Goal: Task Accomplishment & Management: Manage account settings

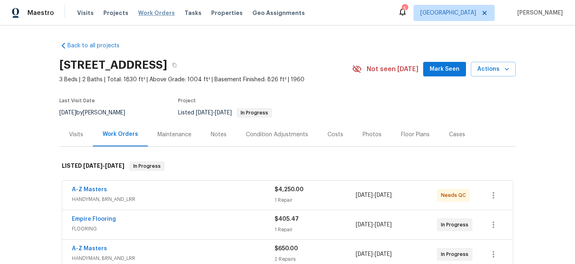
click at [152, 12] on span "Work Orders" at bounding box center [156, 13] width 37 height 8
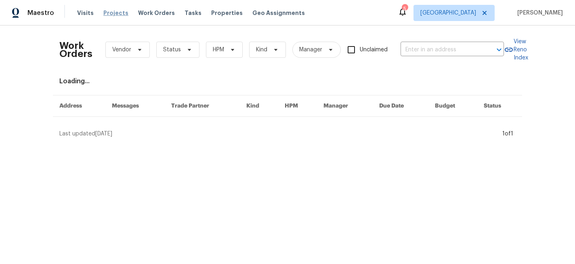
click at [103, 15] on span "Projects" at bounding box center [115, 13] width 25 height 8
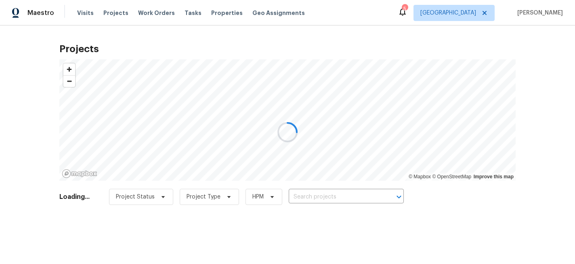
click at [300, 196] on div at bounding box center [287, 132] width 575 height 264
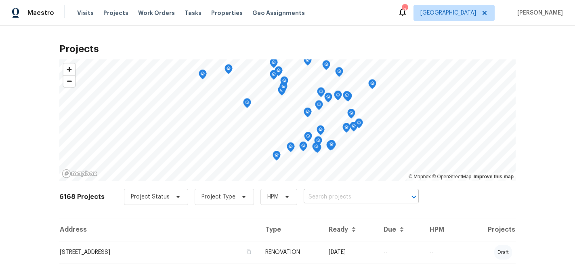
click at [304, 196] on input "text" at bounding box center [350, 197] width 93 height 13
type input "573 kayla"
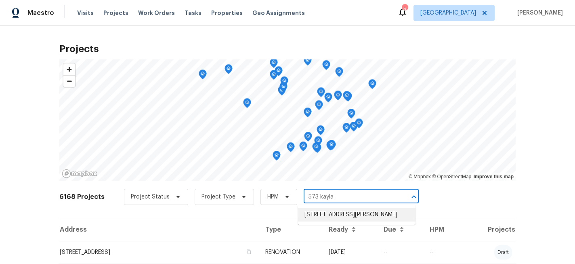
click at [315, 213] on li "[STREET_ADDRESS][PERSON_NAME]" at bounding box center [357, 214] width 118 height 13
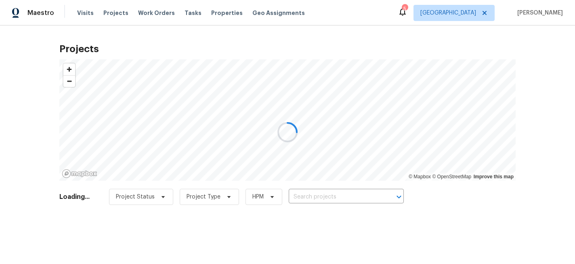
type input "[STREET_ADDRESS][PERSON_NAME]"
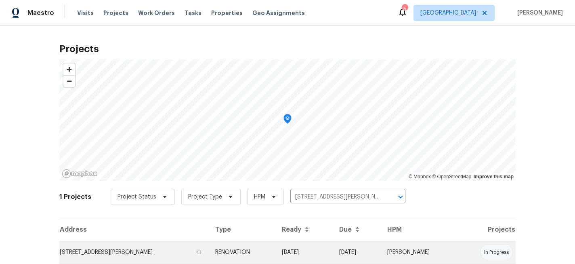
click at [106, 250] on td "[STREET_ADDRESS][PERSON_NAME]" at bounding box center [133, 252] width 149 height 23
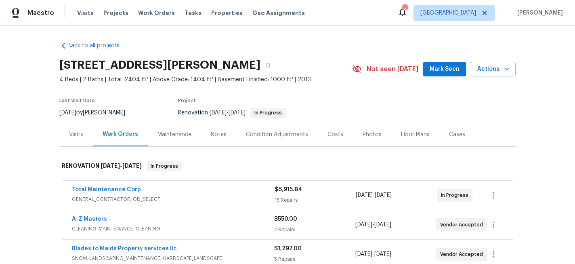
scroll to position [67, 0]
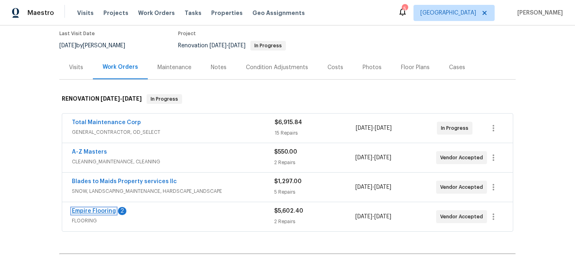
click at [108, 210] on link "Empire Flooring" at bounding box center [94, 211] width 44 height 6
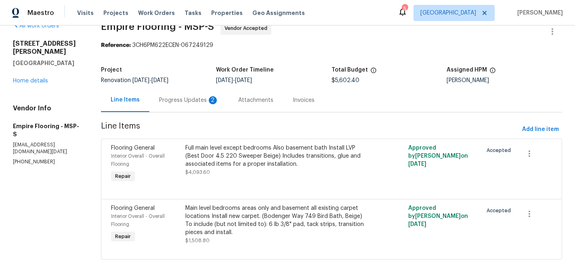
scroll to position [18, 0]
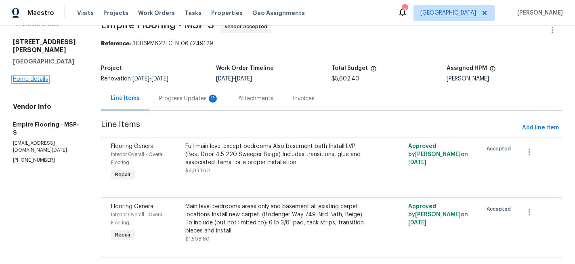
click at [42, 76] on link "Home details" at bounding box center [30, 79] width 35 height 6
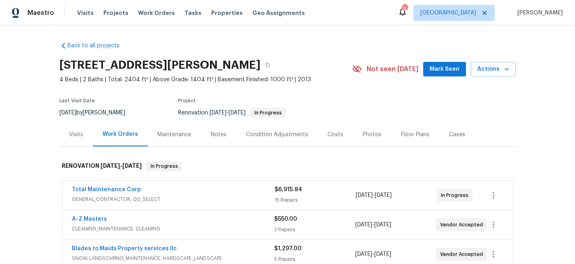
click at [414, 133] on div "Floor Plans" at bounding box center [415, 134] width 29 height 8
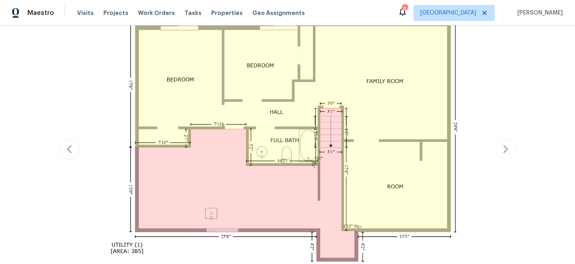
scroll to position [168, 0]
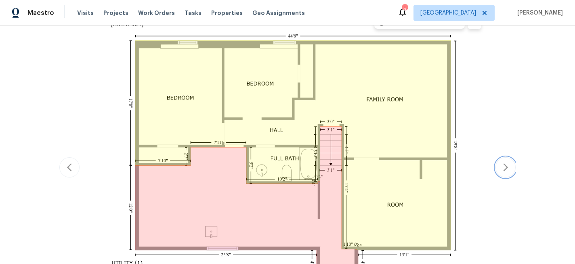
click at [506, 166] on icon "button" at bounding box center [505, 167] width 5 height 8
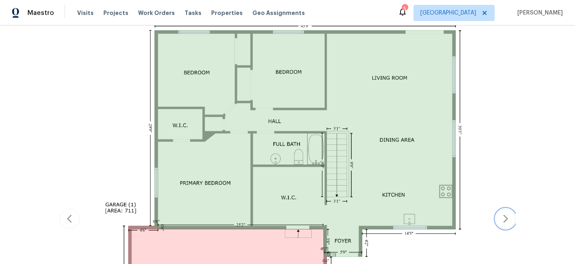
scroll to position [121, 0]
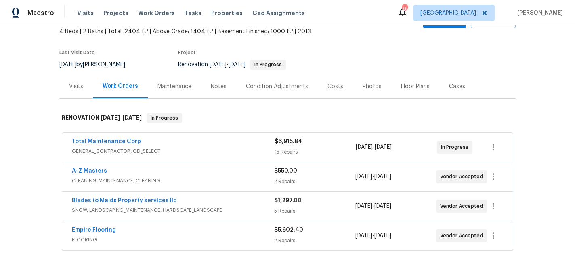
scroll to position [67, 0]
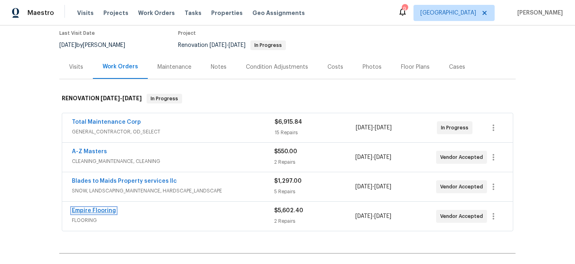
click at [101, 212] on link "Empire Flooring" at bounding box center [94, 211] width 44 height 6
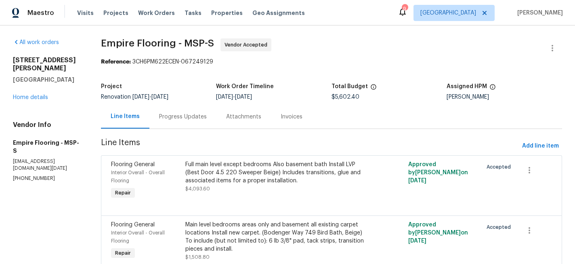
scroll to position [36, 0]
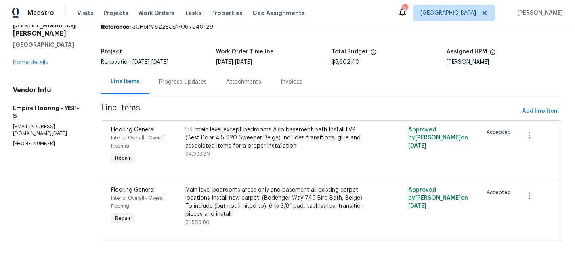
click at [289, 200] on div "Main level bedrooms areas only and basement all existing carpet locations Insta…" at bounding box center [275, 202] width 181 height 32
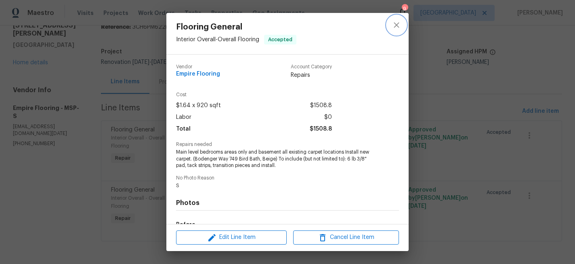
click at [395, 29] on icon "close" at bounding box center [397, 25] width 10 height 10
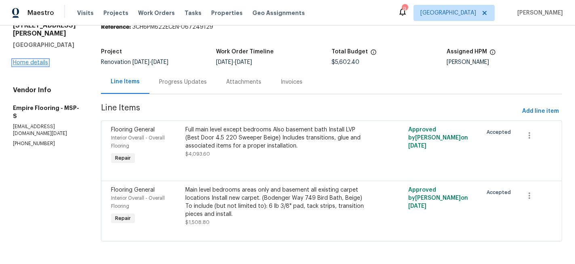
click at [36, 60] on link "Home details" at bounding box center [30, 63] width 35 height 6
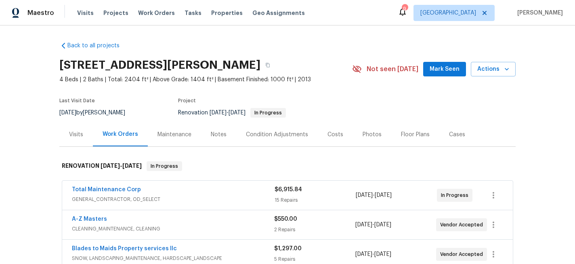
click at [413, 134] on div "Floor Plans" at bounding box center [415, 134] width 29 height 8
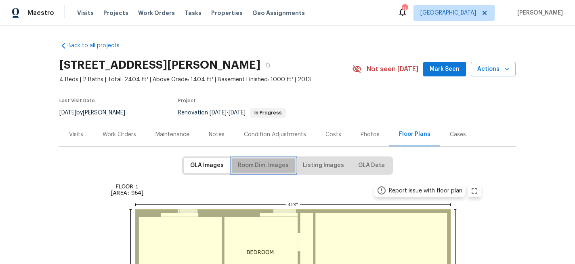
click at [259, 165] on span "Room Dim. Images" at bounding box center [263, 165] width 51 height 10
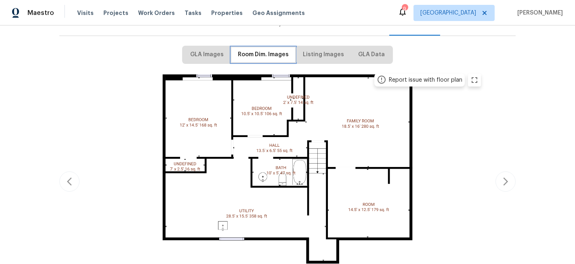
scroll to position [112, 0]
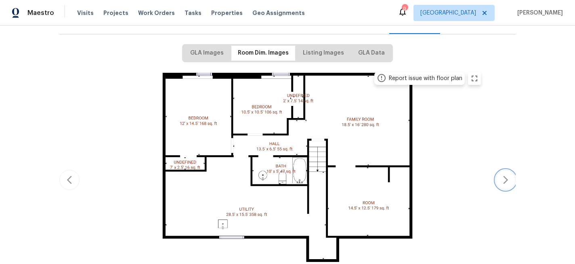
click at [506, 179] on icon "button" at bounding box center [506, 180] width 10 height 10
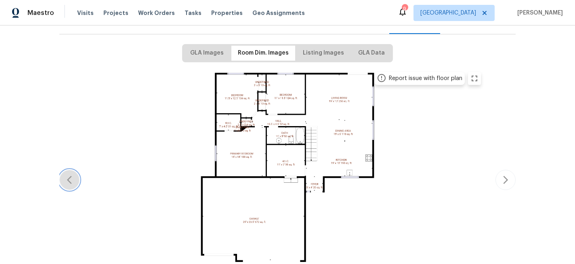
click at [67, 182] on icon "button" at bounding box center [70, 180] width 10 height 10
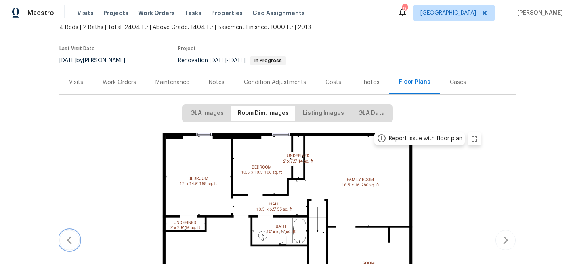
scroll to position [37, 0]
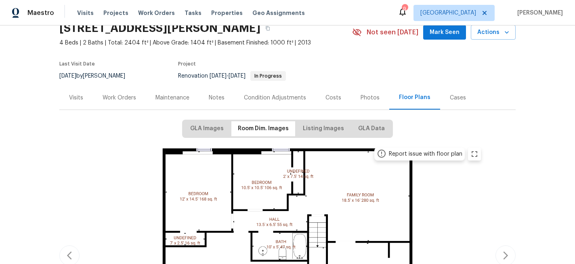
click at [126, 96] on div "Work Orders" at bounding box center [120, 98] width 34 height 8
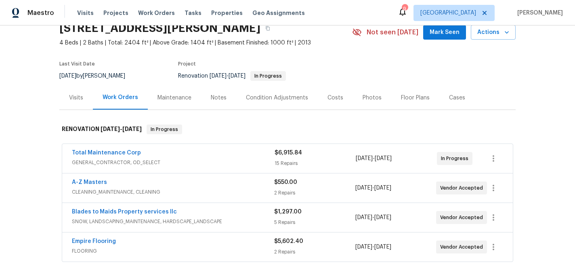
scroll to position [64, 0]
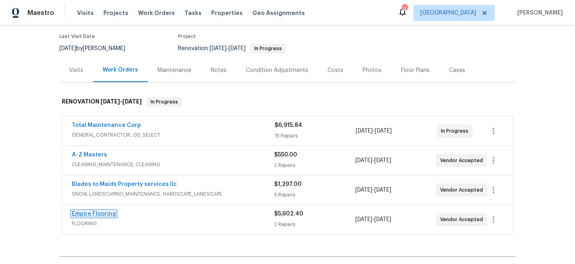
click at [105, 214] on link "Empire Flooring" at bounding box center [94, 214] width 44 height 6
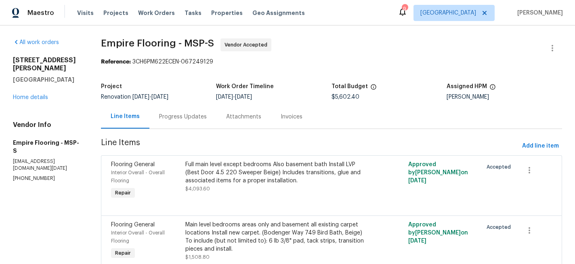
scroll to position [36, 0]
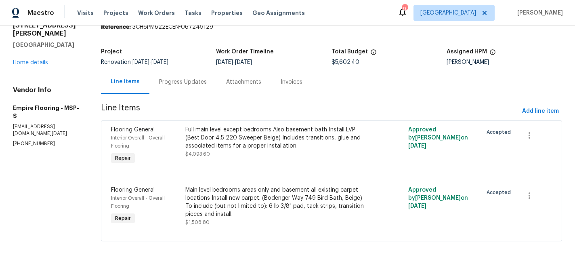
click at [294, 200] on div "Main level bedrooms areas only and basement all existing carpet locations Insta…" at bounding box center [275, 202] width 181 height 32
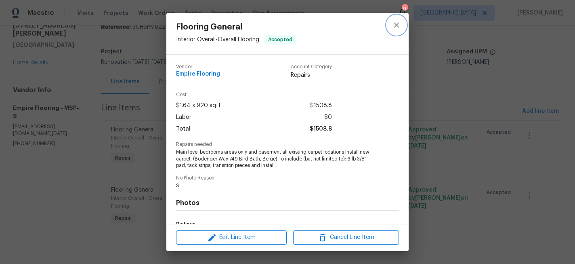
click at [395, 27] on icon "close" at bounding box center [396, 24] width 5 height 5
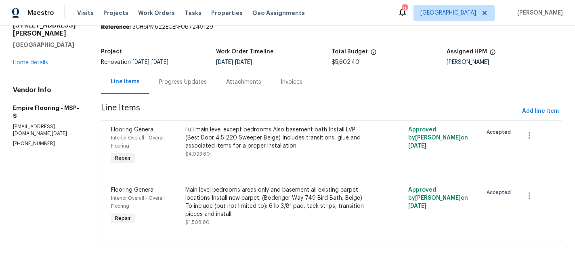
click at [252, 140] on div "Full main level except bedrooms Also basement bath Install LVP (Best Door 4.5 2…" at bounding box center [275, 138] width 181 height 24
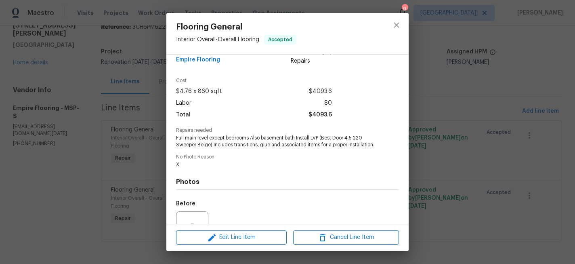
scroll to position [17, 0]
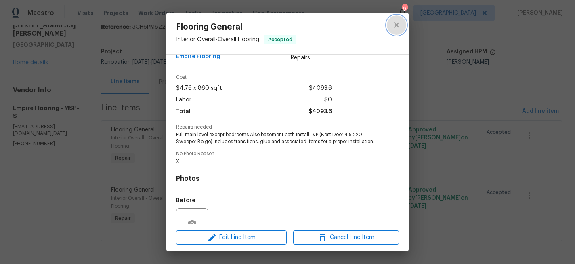
click at [395, 20] on icon "close" at bounding box center [397, 25] width 10 height 10
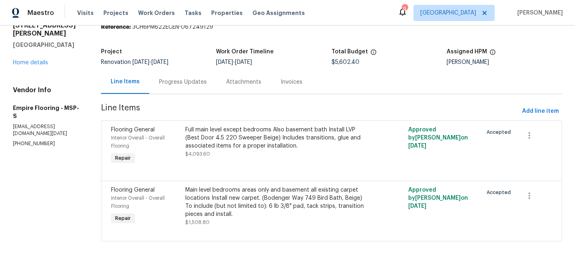
click at [191, 80] on div "Progress Updates" at bounding box center [183, 82] width 48 height 8
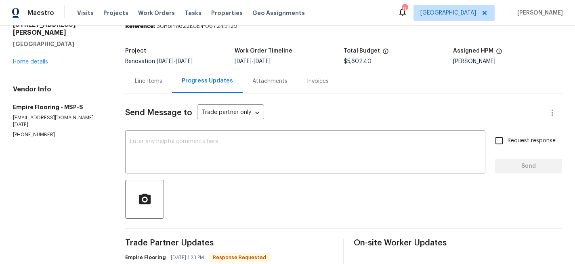
scroll to position [142, 0]
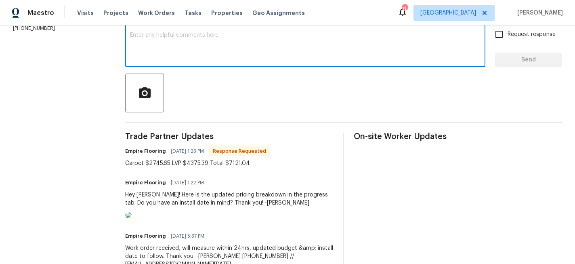
click at [186, 53] on textarea at bounding box center [305, 46] width 351 height 28
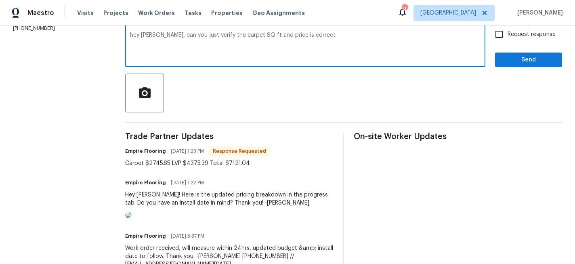
drag, startPoint x: 276, startPoint y: 34, endPoint x: 252, endPoint y: 34, distance: 23.4
click at [252, 34] on textarea "hey Alex, can you just verify the carpet SQ ft and price is correct" at bounding box center [305, 46] width 351 height 28
click at [280, 38] on textarea "hey Alex, can you just verify the carpet SQ ft is correct" at bounding box center [305, 46] width 351 height 28
type textarea "hey Alex, can you just verify the carpet SQ ft is correct,"
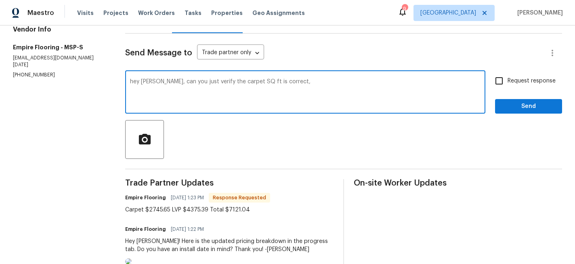
scroll to position [88, 0]
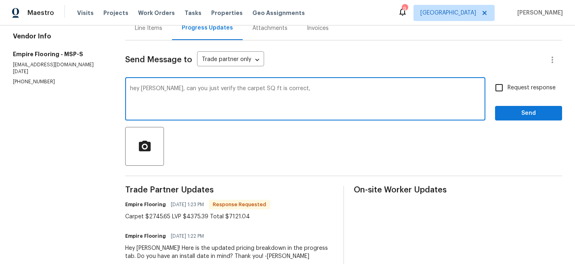
drag, startPoint x: 281, startPoint y: 87, endPoint x: 106, endPoint y: 74, distance: 175.8
click at [106, 74] on div "All work orders 573 Kayla Ln Hanover, MN 55341 Home details Vendor Info Empire …" at bounding box center [287, 140] width 575 height 407
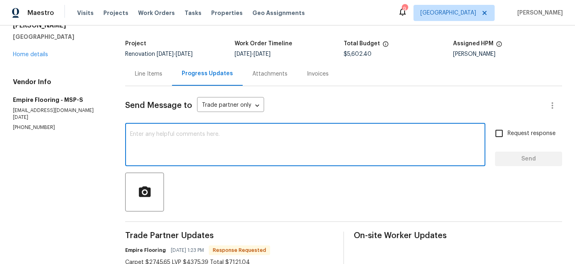
click at [151, 76] on div "Line Items" at bounding box center [148, 74] width 27 height 8
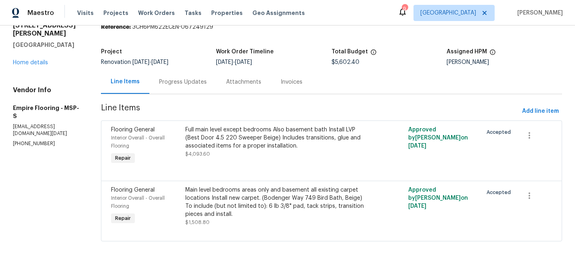
scroll to position [36, 0]
click at [255, 172] on div at bounding box center [331, 171] width 441 height 10
click at [245, 204] on div "Main level bedrooms areas only and basement all existing carpet locations Insta…" at bounding box center [275, 202] width 181 height 32
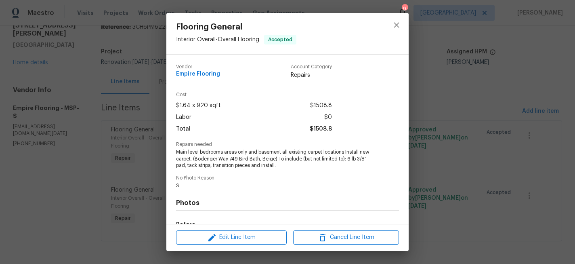
click at [232, 252] on div "Flooring General Interior Overall - Overall Flooring Accepted Vendor Empire Flo…" at bounding box center [287, 132] width 575 height 264
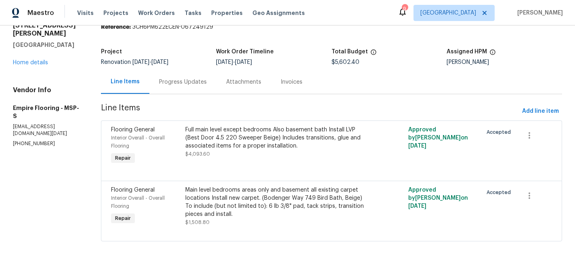
click at [238, 203] on div "Main level bedrooms areas only and basement all existing carpet locations Insta…" at bounding box center [275, 202] width 181 height 32
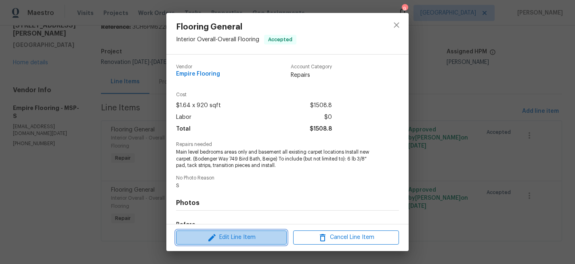
click at [245, 237] on span "Edit Line Item" at bounding box center [232, 237] width 106 height 10
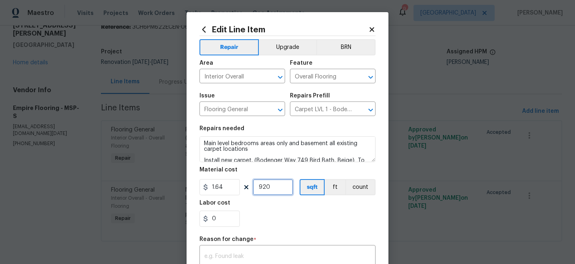
drag, startPoint x: 278, startPoint y: 189, endPoint x: 220, endPoint y: 189, distance: 57.4
click at [220, 189] on div "1.64 920 sqft ft count" at bounding box center [288, 187] width 176 height 16
type input "1545"
click at [230, 188] on input "1.64" at bounding box center [220, 187] width 40 height 16
type input "1.73"
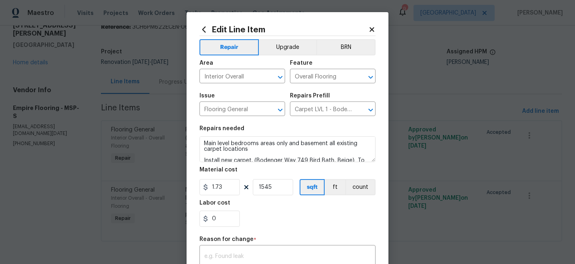
click at [290, 208] on div "Labor cost" at bounding box center [288, 205] width 176 height 11
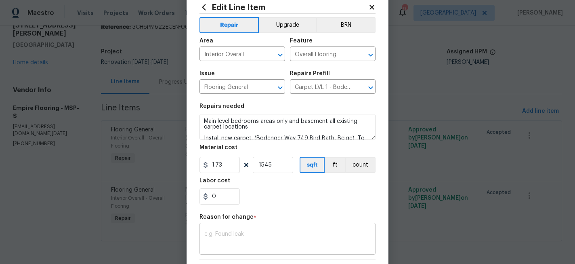
click at [260, 235] on textarea at bounding box center [287, 239] width 166 height 17
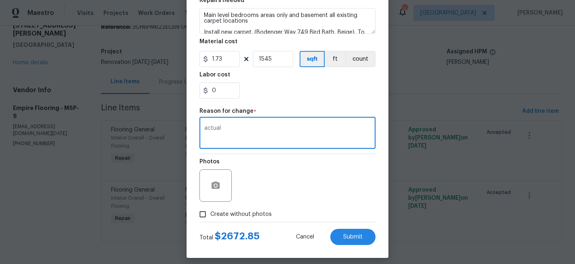
scroll to position [128, 0]
type textarea "actual"
click at [225, 209] on label "Create without photos" at bounding box center [233, 213] width 77 height 15
click at [210, 209] on input "Create without photos" at bounding box center [202, 213] width 15 height 15
checkbox input "true"
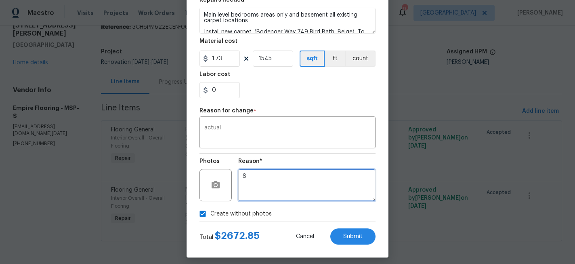
click at [259, 174] on textarea "S" at bounding box center [306, 185] width 137 height 32
type textarea "actual"
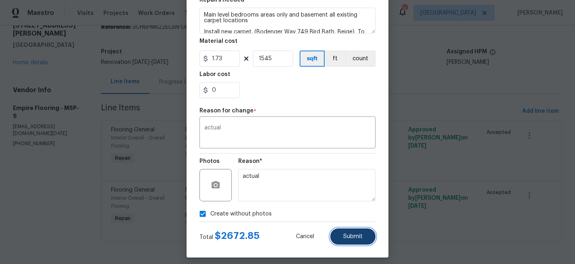
click at [362, 233] on span "Submit" at bounding box center [352, 236] width 19 height 6
type input "920"
type textarea "S"
type input "1.64"
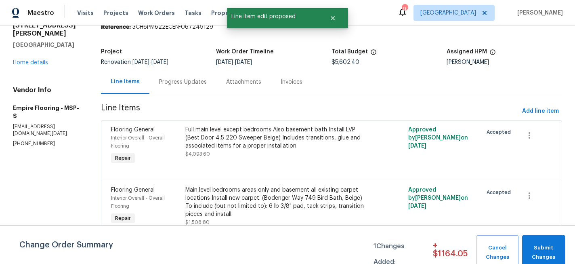
scroll to position [0, 0]
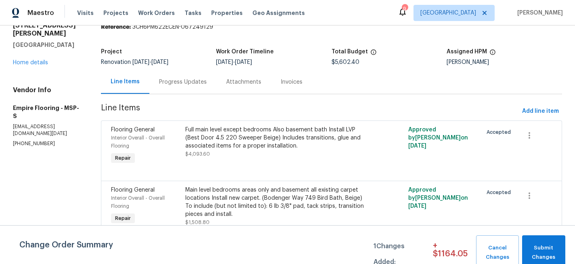
click at [256, 117] on span "Line Items" at bounding box center [310, 111] width 418 height 15
click at [256, 131] on div "Full main level except bedrooms Also basement bath Install LVP (Best Door 4.5 2…" at bounding box center [275, 138] width 181 height 24
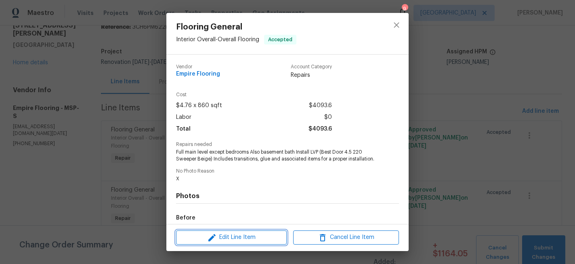
click at [235, 240] on span "Edit Line Item" at bounding box center [232, 237] width 106 height 10
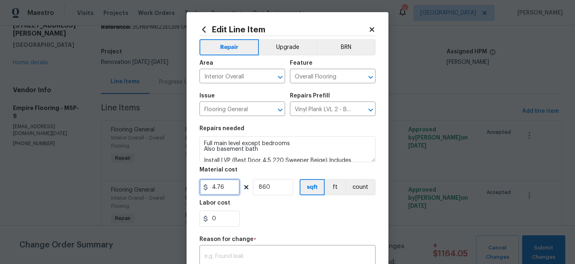
click at [232, 187] on input "4.76" at bounding box center [220, 187] width 40 height 16
type input "4.28"
click at [275, 191] on input "860" at bounding box center [273, 187] width 40 height 16
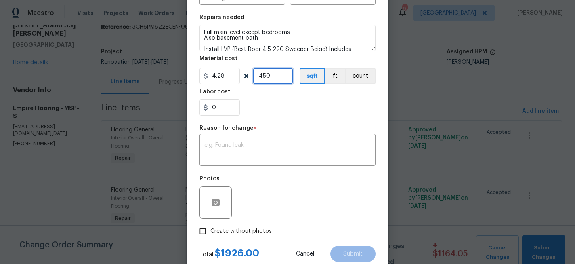
scroll to position [106, 0]
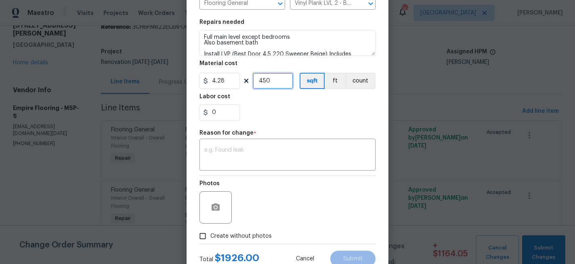
click at [280, 84] on input "450" at bounding box center [273, 81] width 40 height 16
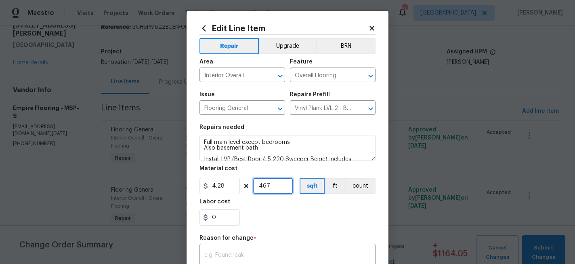
scroll to position [0, 0]
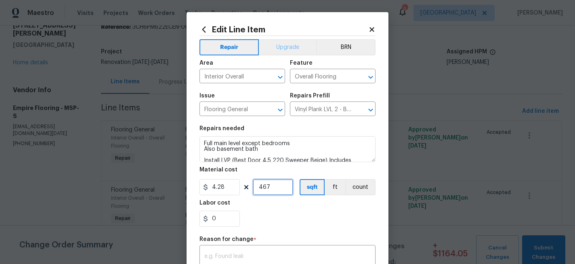
type input "467"
click at [283, 55] on button "Upgrade" at bounding box center [288, 47] width 58 height 16
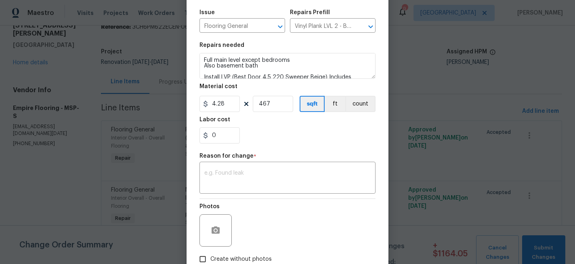
scroll to position [82, 0]
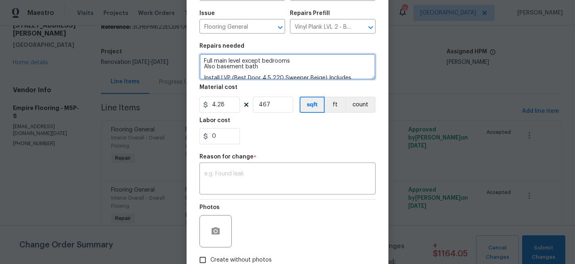
drag, startPoint x: 263, startPoint y: 67, endPoint x: 204, endPoint y: 60, distance: 58.9
click at [204, 60] on textarea "Full main level except bedrooms Also basement bath Install LVP (Best Door 4.5 2…" at bounding box center [288, 67] width 176 height 26
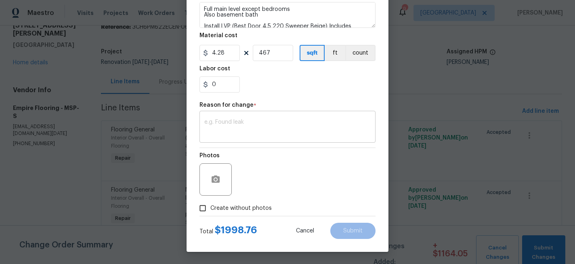
click at [246, 128] on textarea at bounding box center [287, 127] width 166 height 17
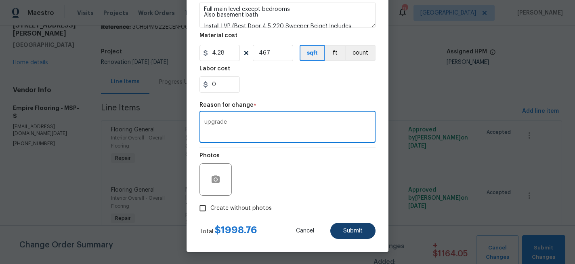
type textarea "upgrade"
click at [343, 228] on button "Submit" at bounding box center [352, 231] width 45 height 16
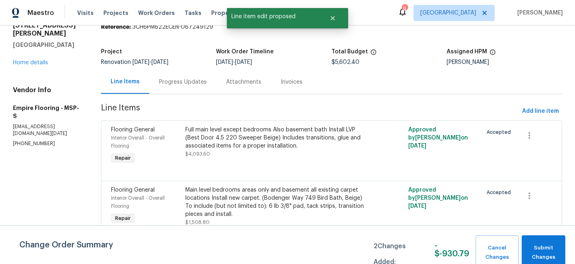
scroll to position [0, 0]
click at [549, 261] on span "Submit Changes" at bounding box center [544, 252] width 36 height 19
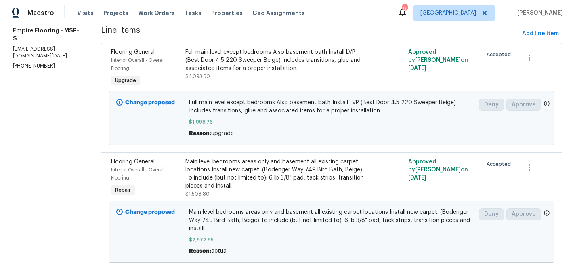
scroll to position [106, 0]
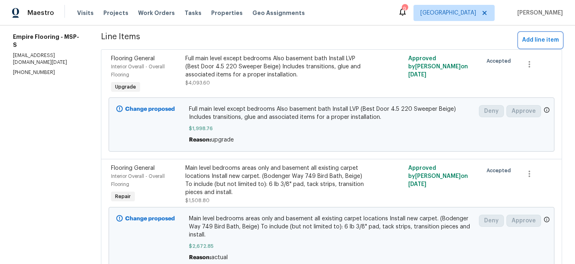
click at [546, 38] on span "Add line item" at bounding box center [540, 40] width 37 height 10
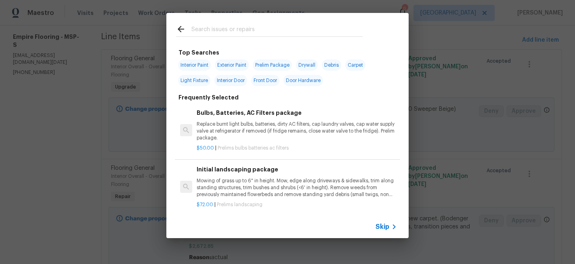
click at [231, 31] on input "text" at bounding box center [276, 30] width 171 height 12
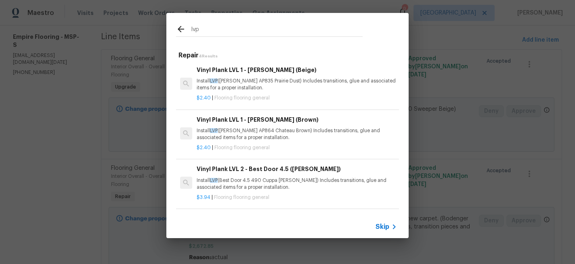
scroll to position [46, 0]
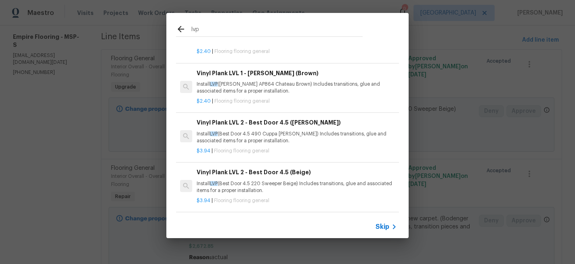
type input "lvp"
click at [242, 184] on p "Install LVP (Best Door 4.5 220 Sweeper Beige) Includes transitions, glue and as…" at bounding box center [297, 187] width 200 height 14
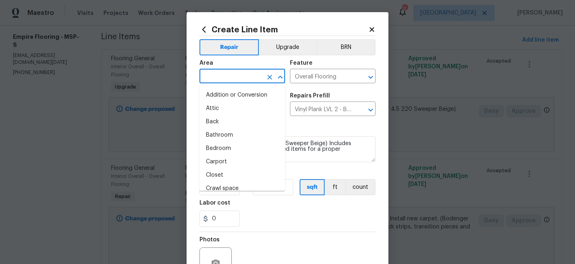
click at [236, 76] on input "text" at bounding box center [231, 77] width 63 height 13
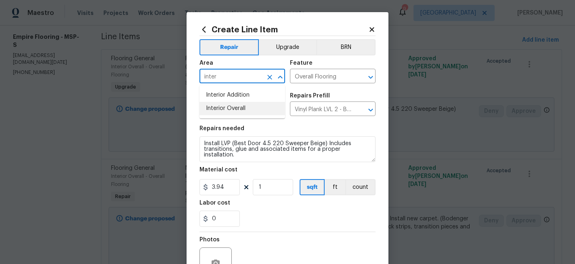
click at [242, 106] on li "Interior Overall" at bounding box center [243, 108] width 86 height 13
type input "Interior Overall"
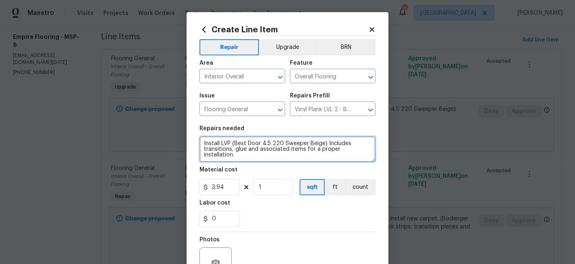
click at [204, 142] on textarea "Install LVP (Best Door 4.5 220 Sweeper Beige) Includes transitions, glue and as…" at bounding box center [288, 149] width 176 height 26
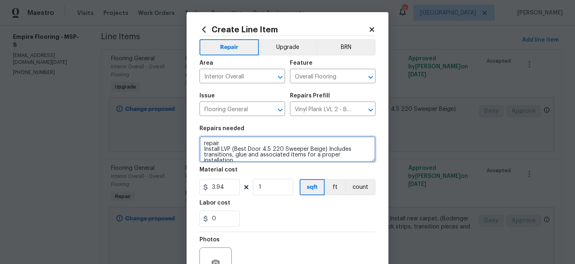
type textarea "repair Install LVP (Best Door 4.5 220 Sweeper Beige) Includes transitions, glue…"
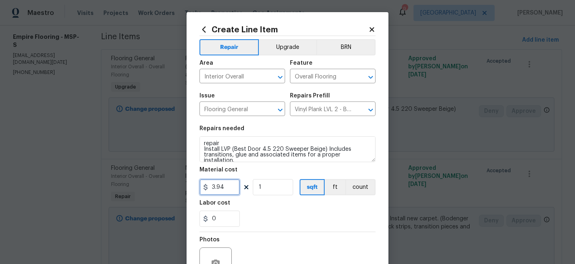
drag, startPoint x: 231, startPoint y: 187, endPoint x: 174, endPoint y: 187, distance: 56.6
click at [174, 187] on div "Create Line Item Repair Upgrade BRN Area Interior Overall ​ Feature Overall Flo…" at bounding box center [287, 132] width 575 height 264
type input "4.28"
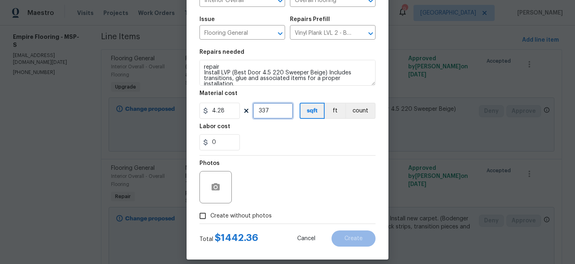
scroll to position [84, 0]
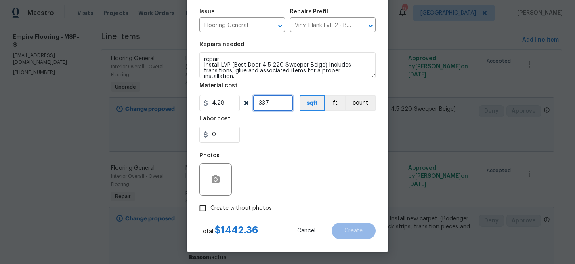
type input "337"
click at [245, 208] on span "Create without photos" at bounding box center [240, 208] width 61 height 8
click at [210, 208] on input "Create without photos" at bounding box center [202, 207] width 15 height 15
checkbox input "true"
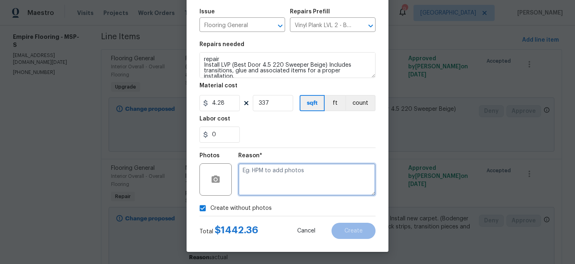
click at [299, 168] on textarea at bounding box center [306, 179] width 137 height 32
type textarea "actual"
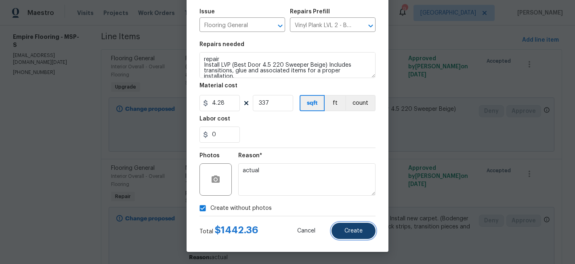
click at [355, 224] on button "Create" at bounding box center [354, 231] width 44 height 16
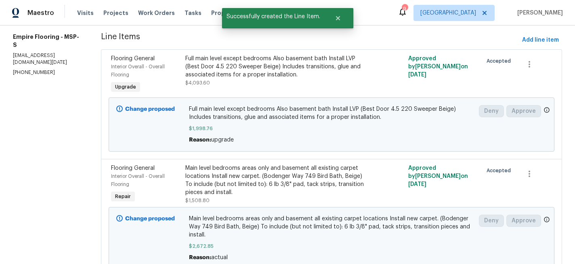
scroll to position [0, 0]
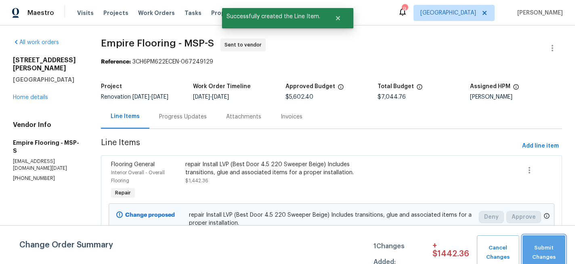
click at [540, 248] on span "Submit Changes" at bounding box center [544, 252] width 35 height 19
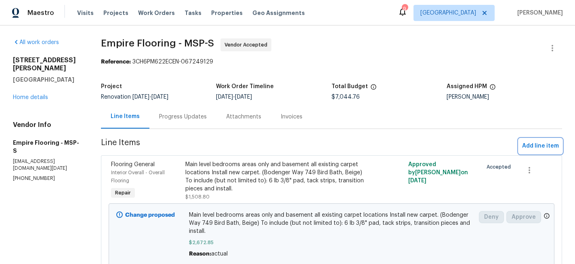
click at [537, 145] on span "Add line item" at bounding box center [540, 146] width 37 height 10
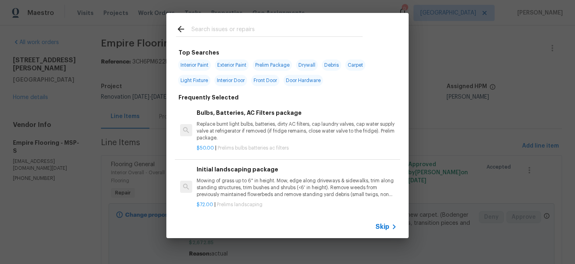
click at [236, 28] on input "text" at bounding box center [276, 30] width 171 height 12
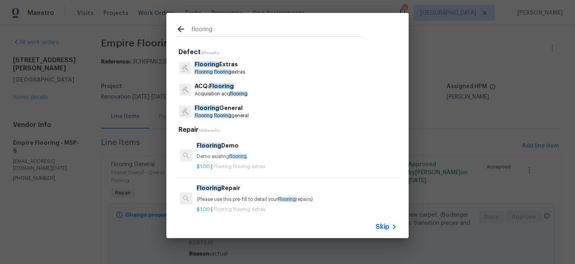
type input "flooring"
click at [240, 71] on p "Flooring flooring extras" at bounding box center [220, 72] width 50 height 7
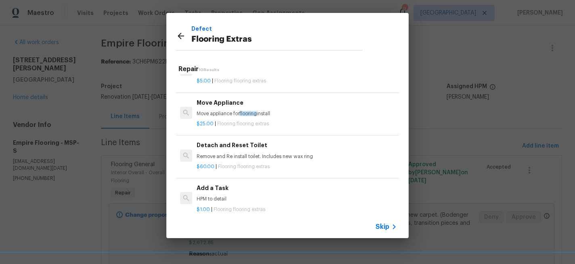
scroll to position [164, 0]
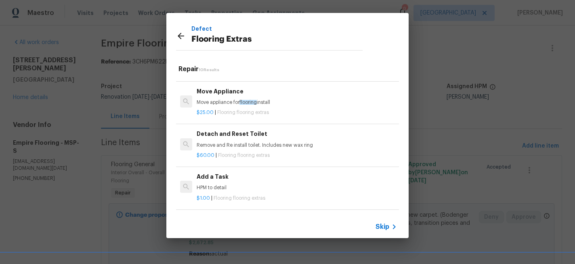
click at [231, 184] on p "HPM to detail" at bounding box center [297, 187] width 200 height 7
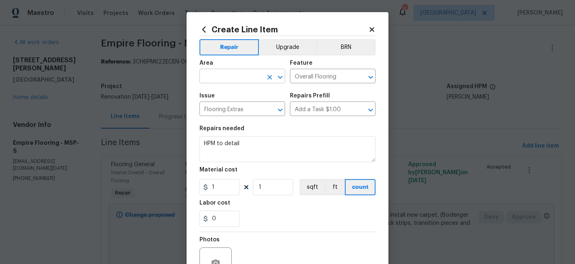
click at [246, 79] on input "text" at bounding box center [231, 77] width 63 height 13
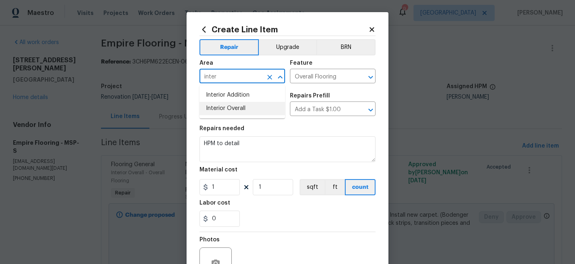
click at [244, 105] on li "Interior Overall" at bounding box center [243, 108] width 86 height 13
type input "Interior Overall"
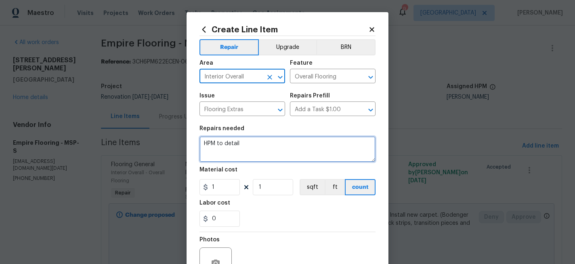
click at [243, 149] on textarea "HPM to detail" at bounding box center [288, 149] width 176 height 26
type textarea "carpet extra"
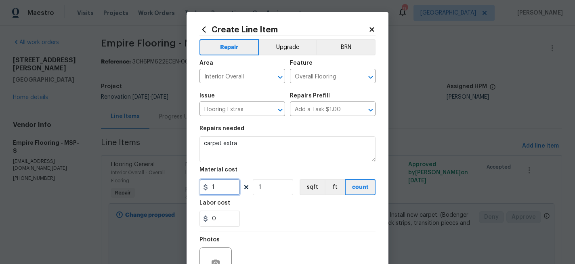
click at [222, 186] on input "1" at bounding box center [220, 187] width 40 height 16
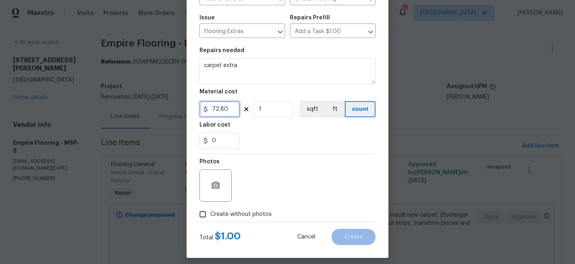
scroll to position [84, 0]
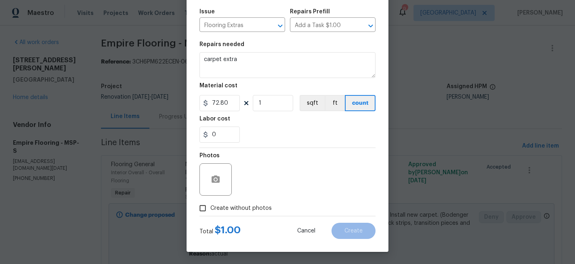
type input "72.8"
click at [254, 206] on span "Create without photos" at bounding box center [240, 208] width 61 height 8
click at [210, 206] on input "Create without photos" at bounding box center [202, 207] width 15 height 15
checkbox input "true"
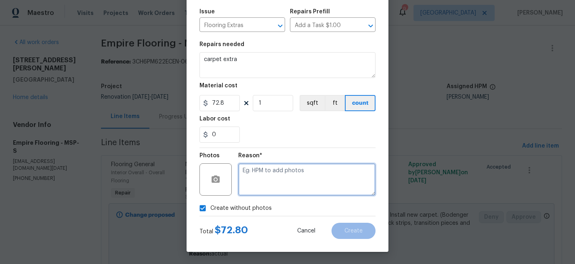
click at [281, 184] on textarea at bounding box center [306, 179] width 137 height 32
type textarea "x"
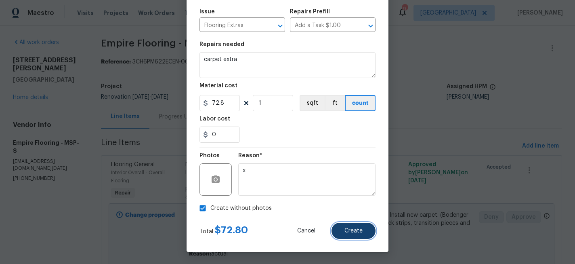
click at [344, 238] on button "Create" at bounding box center [354, 231] width 44 height 16
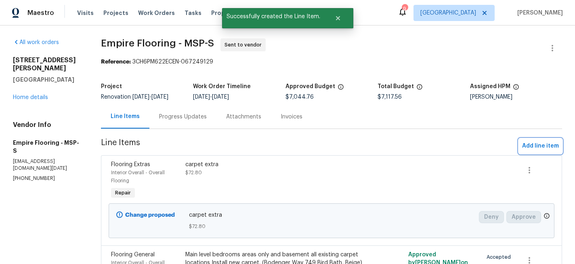
click at [533, 149] on span "Add line item" at bounding box center [540, 146] width 37 height 10
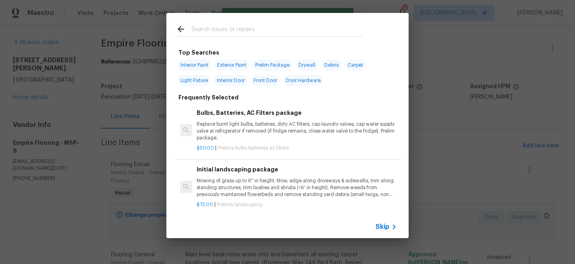
click at [194, 30] on input "text" at bounding box center [276, 30] width 171 height 12
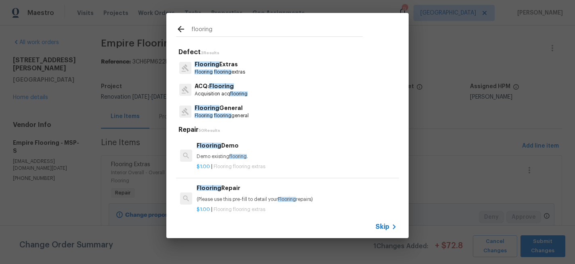
type input "flooring"
click at [217, 72] on span "flooring" at bounding box center [222, 71] width 17 height 5
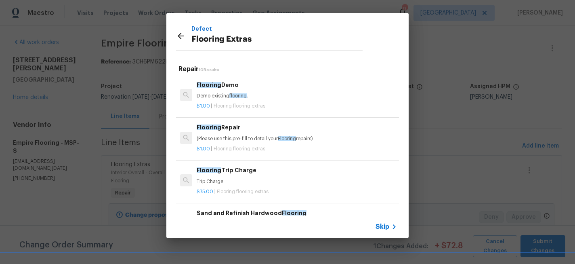
click at [182, 35] on icon at bounding box center [181, 36] width 10 height 10
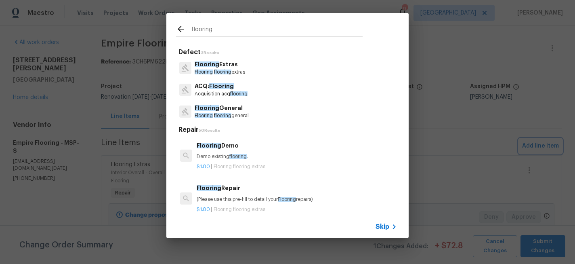
click at [456, 125] on div "flooring Defect 3 Results Flooring Extras Flooring flooring extras ACQ: Floorin…" at bounding box center [287, 125] width 575 height 251
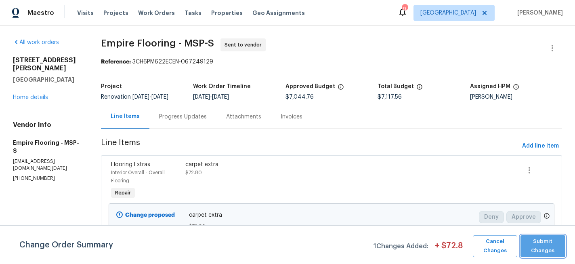
click at [541, 247] on span "Submit Changes" at bounding box center [543, 246] width 37 height 19
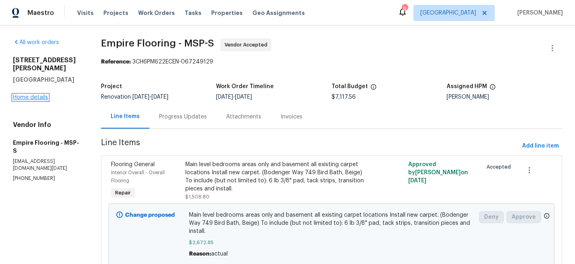
click at [40, 95] on link "Home details" at bounding box center [30, 98] width 35 height 6
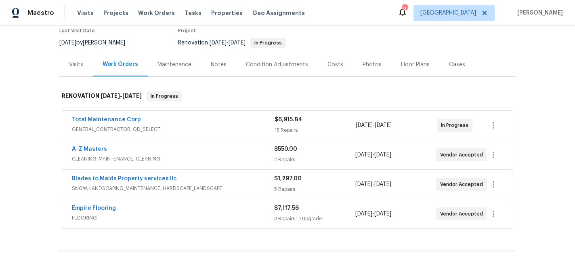
scroll to position [103, 0]
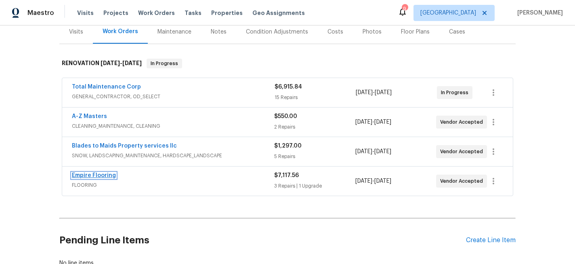
click at [96, 173] on link "Empire Flooring" at bounding box center [94, 175] width 44 height 6
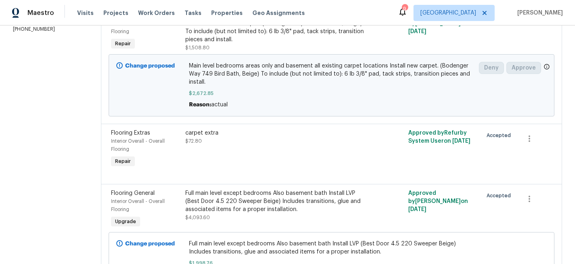
scroll to position [98, 0]
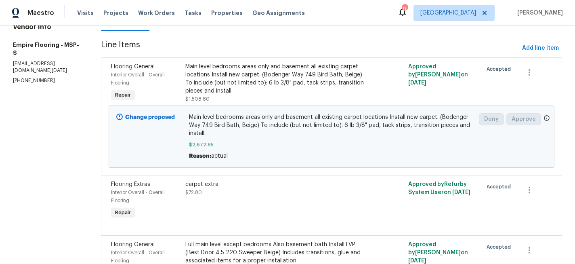
click at [338, 86] on div "Main level bedrooms areas only and basement all existing carpet locations Insta…" at bounding box center [275, 79] width 181 height 32
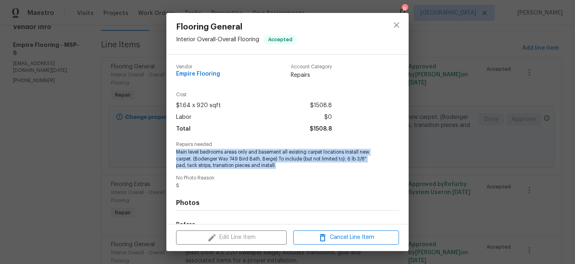
drag, startPoint x: 280, startPoint y: 166, endPoint x: 177, endPoint y: 151, distance: 103.7
click at [177, 151] on span "Main level bedrooms areas only and basement all existing carpet locations Insta…" at bounding box center [276, 159] width 201 height 20
copy span "Main level bedrooms areas only and basement all existing carpet locations Insta…"
click at [395, 21] on icon "close" at bounding box center [397, 25] width 10 height 10
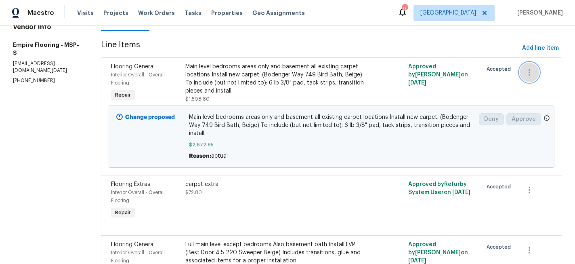
click at [530, 75] on icon "button" at bounding box center [530, 72] width 2 height 6
click at [531, 75] on li "Cancel" at bounding box center [535, 72] width 31 height 13
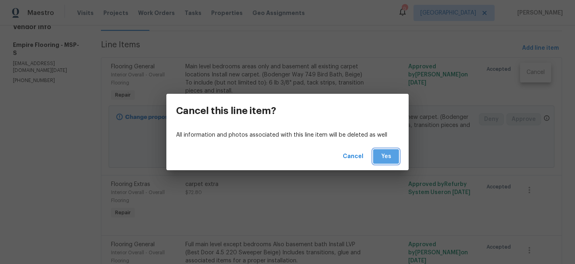
click at [390, 157] on span "Yes" at bounding box center [386, 156] width 13 height 10
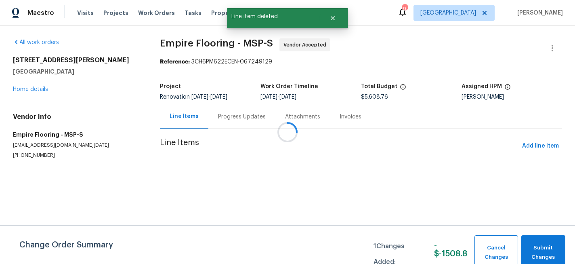
scroll to position [0, 0]
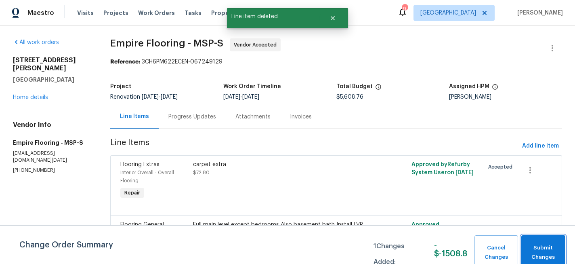
click at [537, 251] on span "Submit Changes" at bounding box center [544, 252] width 36 height 19
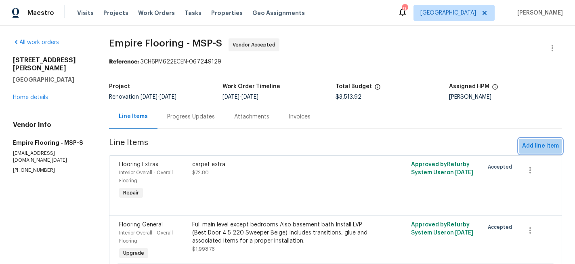
click at [531, 147] on span "Add line item" at bounding box center [540, 146] width 37 height 10
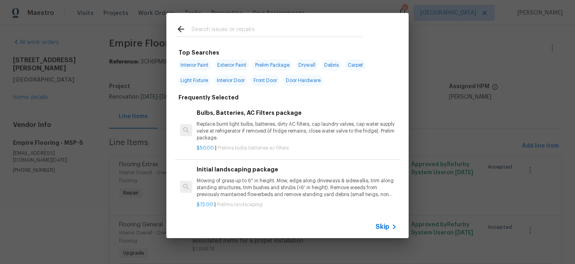
click at [221, 27] on input "text" at bounding box center [276, 30] width 171 height 12
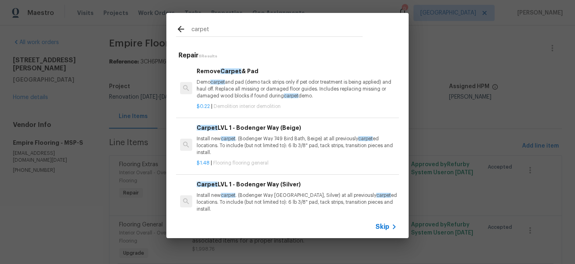
scroll to position [23, 0]
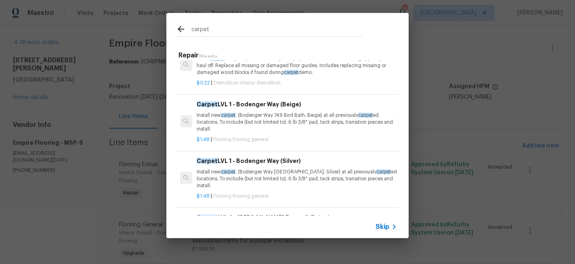
type input "carpet"
click at [257, 122] on p "Install new carpet . (Bodenger Way 749 Bird Bath, Beige) at all previously carp…" at bounding box center [297, 122] width 200 height 21
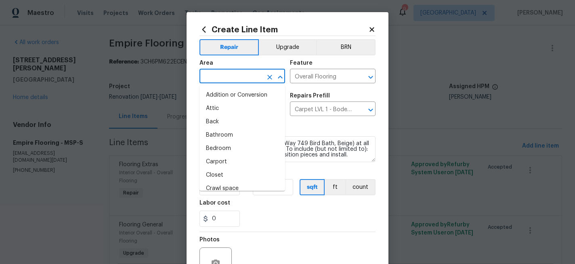
click at [229, 78] on input "text" at bounding box center [231, 77] width 63 height 13
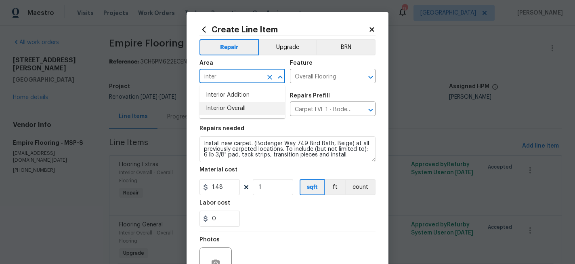
click at [252, 109] on li "Interior Overall" at bounding box center [243, 108] width 86 height 13
type input "Interior Overall"
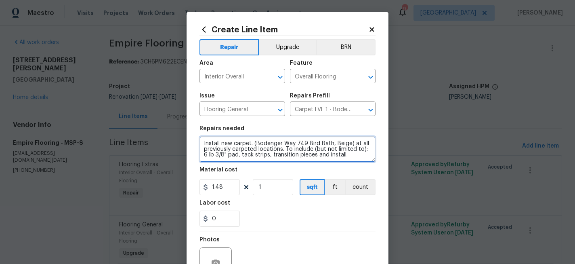
drag, startPoint x: 345, startPoint y: 155, endPoint x: 198, endPoint y: 142, distance: 147.6
click at [198, 142] on div "Create Line Item Repair Upgrade BRN Area Interior Overall ​ Feature Overall Flo…" at bounding box center [288, 174] width 202 height 324
type textarea "\"
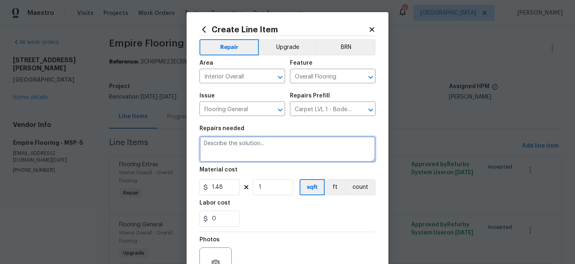
click at [213, 145] on textarea at bounding box center [288, 149] width 176 height 26
paste textarea "Main level bedrooms areas only and basement all existing carpet locations Insta…"
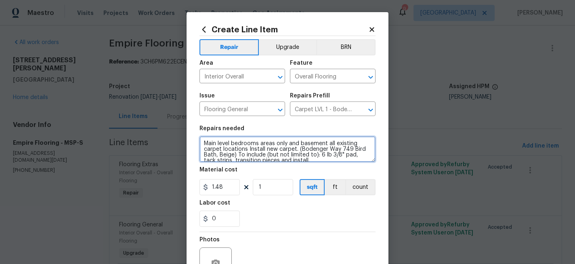
scroll to position [2, 0]
type textarea "Main level bedrooms areas only and basement all existing carpet locations Insta…"
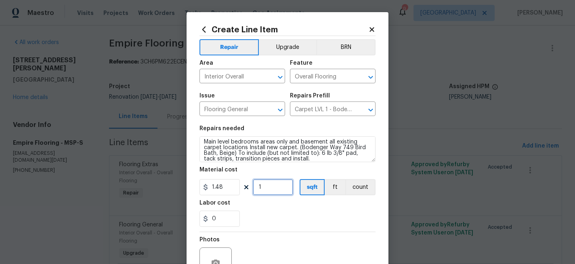
click at [273, 191] on input "1" at bounding box center [273, 187] width 40 height 16
type input "1545"
drag, startPoint x: 229, startPoint y: 188, endPoint x: 177, endPoint y: 186, distance: 52.1
click at [177, 186] on div "Create Line Item Repair Upgrade BRN Area Interior Overall ​ Feature Overall Flo…" at bounding box center [287, 132] width 575 height 264
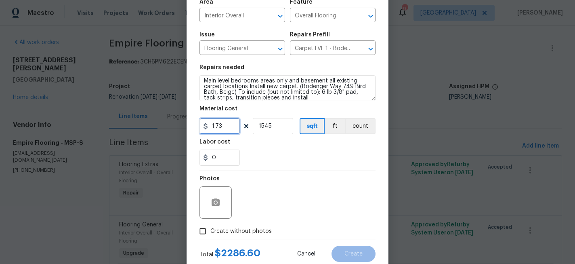
scroll to position [61, 0]
type input "1.73"
click at [240, 230] on span "Create without photos" at bounding box center [240, 231] width 61 height 8
click at [210, 230] on input "Create without photos" at bounding box center [202, 230] width 15 height 15
checkbox input "true"
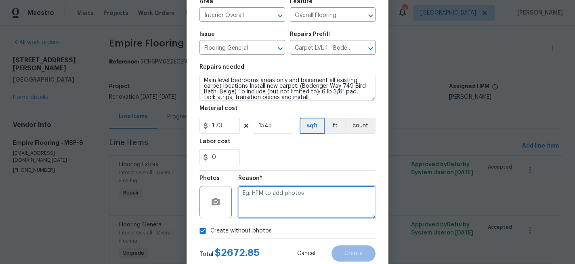
click at [252, 215] on textarea at bounding box center [306, 202] width 137 height 32
type textarea "x"
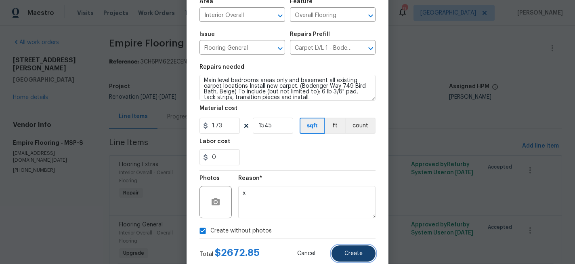
click at [346, 254] on span "Create" at bounding box center [354, 253] width 18 height 6
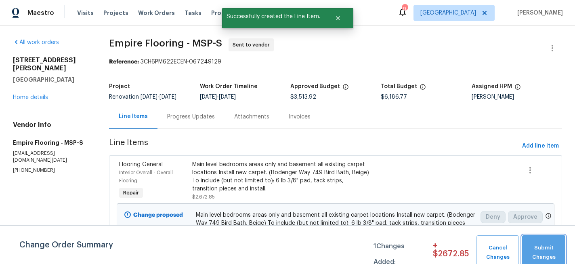
click at [548, 239] on button "Submit Changes" at bounding box center [543, 252] width 43 height 35
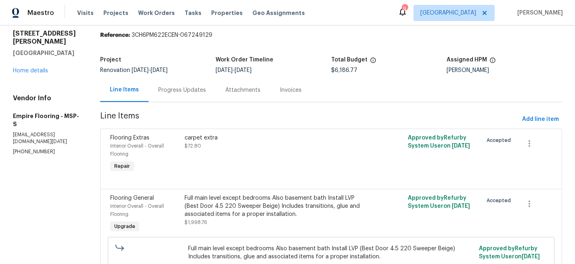
scroll to position [19, 0]
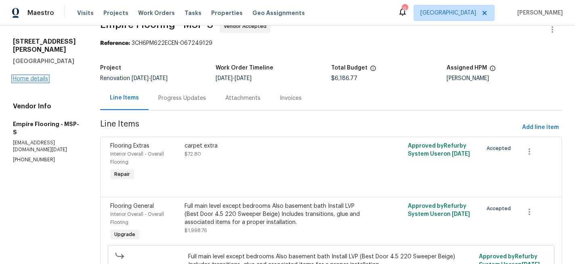
click at [38, 76] on link "Home details" at bounding box center [30, 79] width 35 height 6
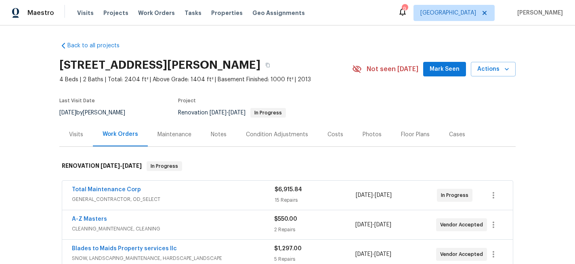
scroll to position [78, 0]
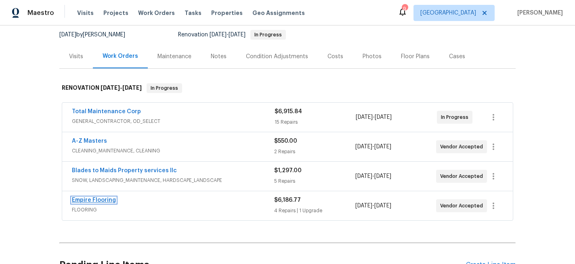
click at [93, 200] on link "Empire Flooring" at bounding box center [94, 200] width 44 height 6
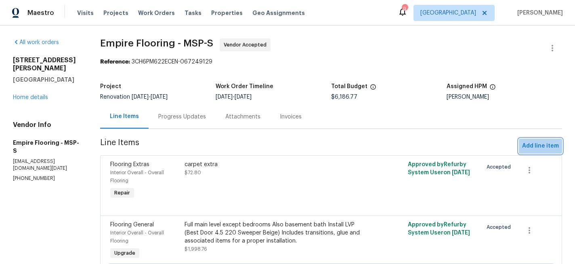
click at [540, 145] on span "Add line item" at bounding box center [540, 146] width 37 height 10
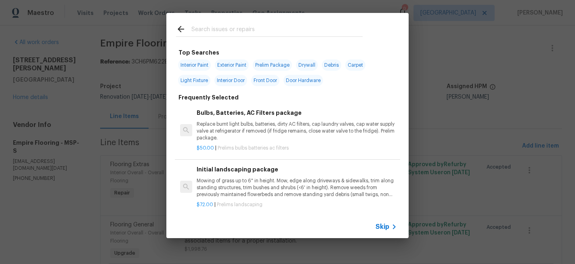
click at [218, 30] on input "text" at bounding box center [276, 30] width 171 height 12
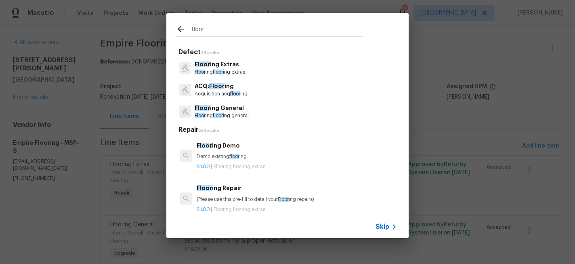
type input "floor"
click at [221, 71] on span "floor" at bounding box center [218, 71] width 10 height 5
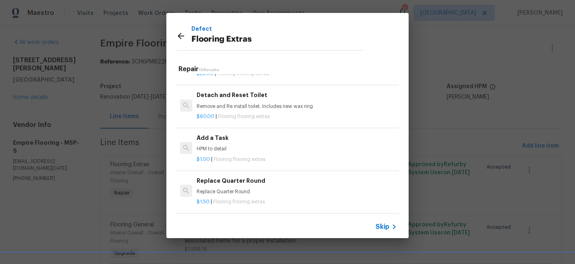
scroll to position [212, 0]
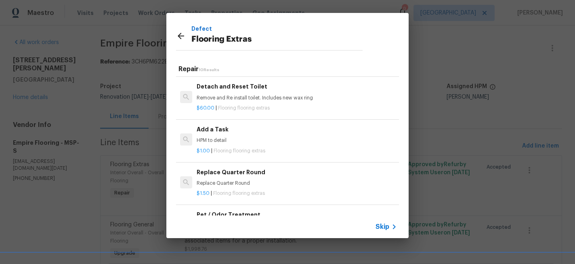
click at [217, 138] on p "HPM to detail" at bounding box center [297, 140] width 200 height 7
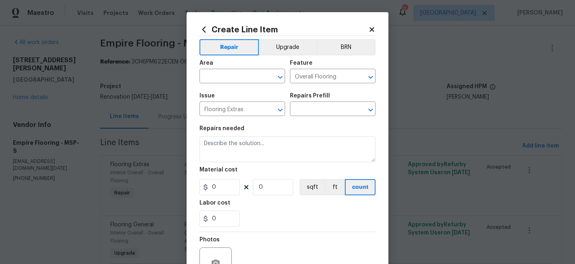
type input "Add a Task $1.00"
type textarea "HPM to detail"
type input "1"
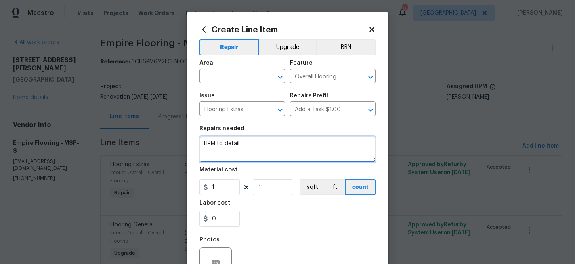
click at [242, 149] on textarea "HPM to detail" at bounding box center [288, 149] width 176 height 26
type textarea "lvp extra"
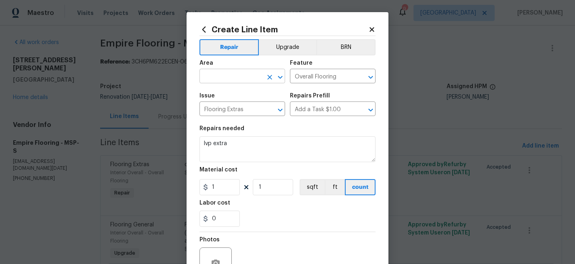
click at [249, 75] on input "text" at bounding box center [231, 77] width 63 height 13
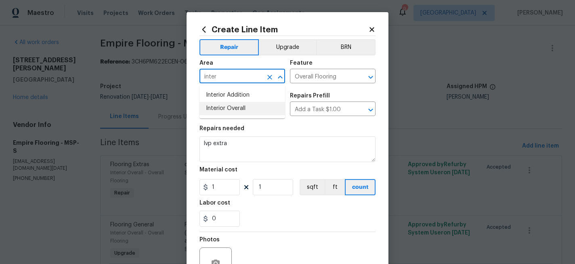
click at [251, 106] on li "Interior Overall" at bounding box center [243, 108] width 86 height 13
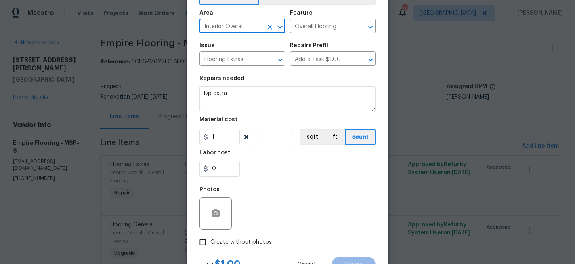
scroll to position [54, 0]
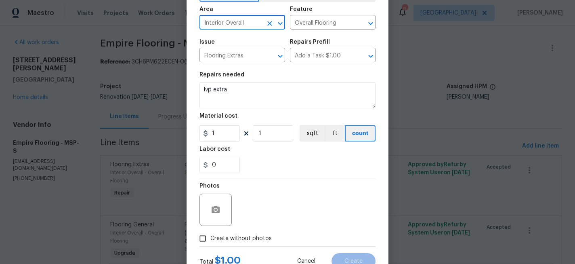
type input "Interior Overall"
click at [222, 137] on input "1" at bounding box center [220, 133] width 40 height 16
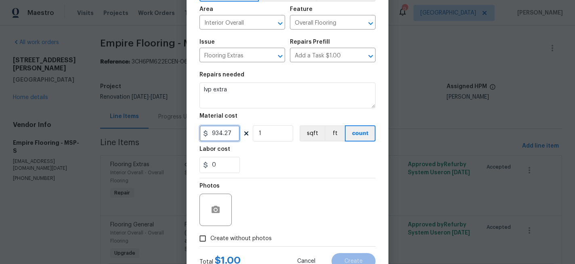
scroll to position [84, 0]
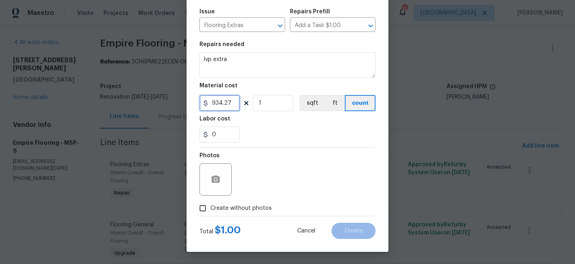
type input "934.27"
click at [237, 203] on label "Create without photos" at bounding box center [233, 207] width 77 height 15
click at [210, 203] on input "Create without photos" at bounding box center [202, 207] width 15 height 15
checkbox input "true"
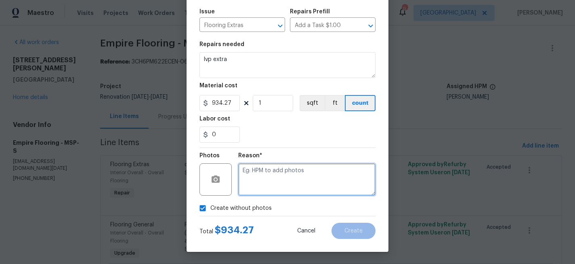
click at [255, 185] on textarea at bounding box center [306, 179] width 137 height 32
type textarea "x"
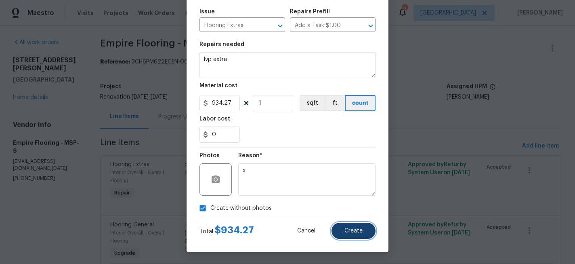
click at [358, 229] on span "Create" at bounding box center [354, 231] width 18 height 6
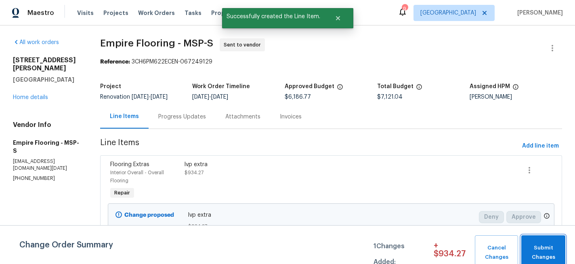
click at [542, 247] on span "Submit Changes" at bounding box center [544, 252] width 36 height 19
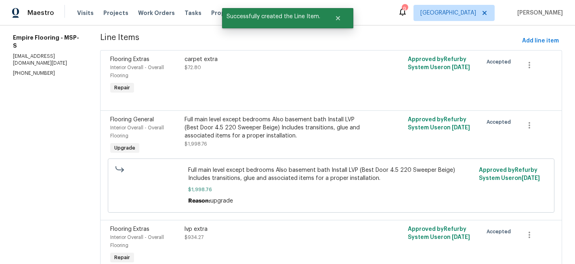
scroll to position [0, 0]
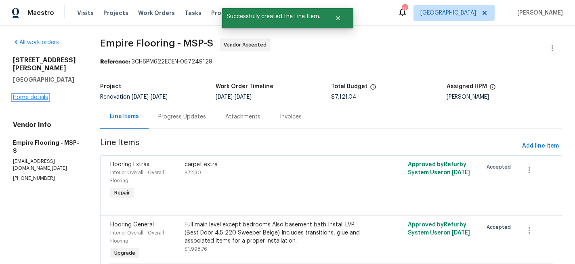
click at [14, 95] on link "Home details" at bounding box center [30, 98] width 35 height 6
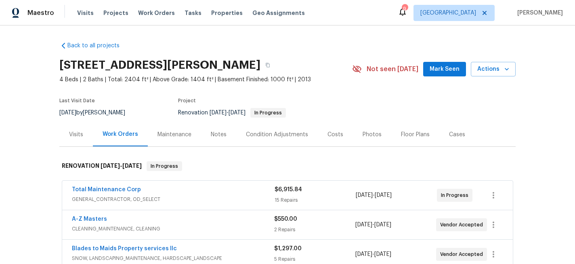
scroll to position [79, 0]
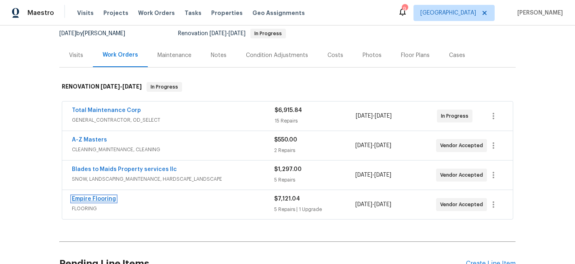
click at [105, 199] on link "Empire Flooring" at bounding box center [94, 199] width 44 height 6
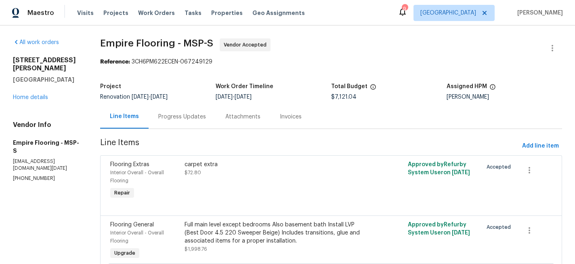
click at [192, 114] on div "Progress Updates" at bounding box center [182, 117] width 48 height 8
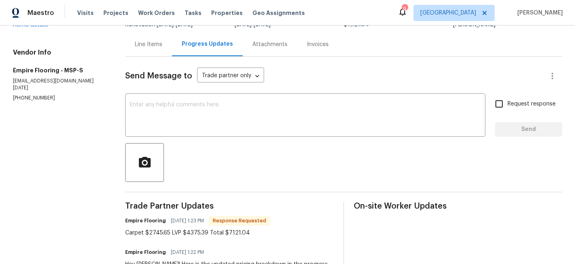
scroll to position [58, 0]
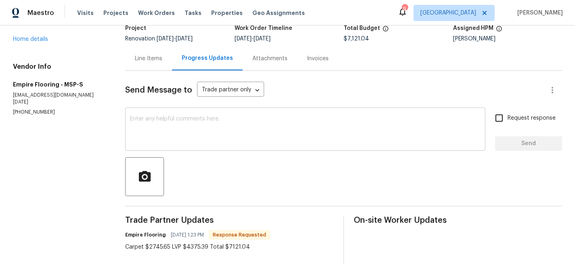
click at [202, 133] on textarea at bounding box center [305, 130] width 351 height 28
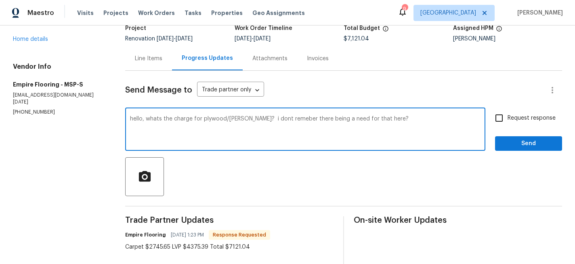
click at [260, 118] on textarea "hello, whats the charge for plywood/luan takeup? i dont remeber there being a n…" at bounding box center [305, 130] width 351 height 28
click at [252, 120] on textarea "hello, whats the charge for plywood/luan takeup? i dont remeber there being a n…" at bounding box center [305, 130] width 351 height 28
click at [280, 119] on textarea "hello, whats the charge for plywood/luan take-up? i dont remeber there being a …" at bounding box center [305, 130] width 351 height 28
click at [298, 126] on textarea "hello, whats the charge for plywood/luan take-up? i don't remeber there being a…" at bounding box center [305, 130] width 351 height 28
click at [298, 119] on textarea "hello, whats the charge for plywood/luan take-up? i don't remeber there being a…" at bounding box center [305, 130] width 351 height 28
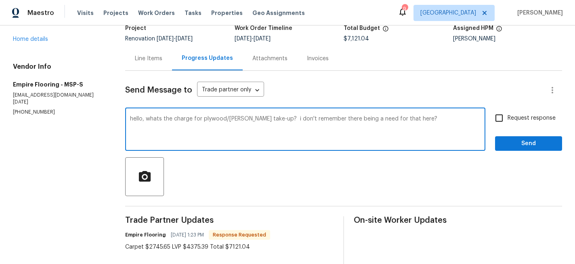
click at [304, 128] on textarea "hello, whats the charge for plywood/luan take-up? i don't remember there being …" at bounding box center [305, 130] width 351 height 28
type textarea "hello, whats the charge for plywood/luan take-up? i don't remember there being …"
click at [500, 118] on input "Request response" at bounding box center [499, 117] width 17 height 17
checkbox input "true"
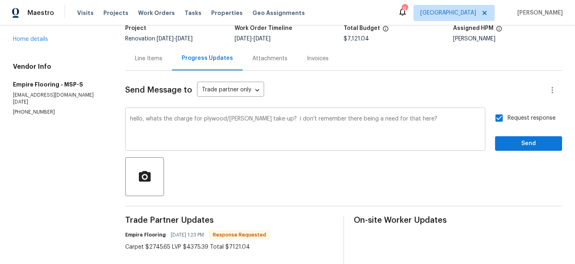
click at [437, 124] on textarea "hello, whats the charge for plywood/luan take-up? i don't remember there being …" at bounding box center [305, 130] width 351 height 28
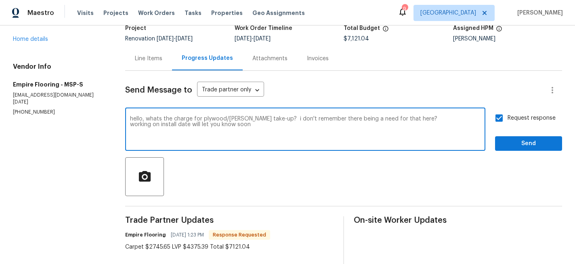
type textarea "hello, whats the charge for plywood/luan take-up? i don't remember there being …"
click at [547, 134] on div "Request response Send" at bounding box center [528, 129] width 67 height 41
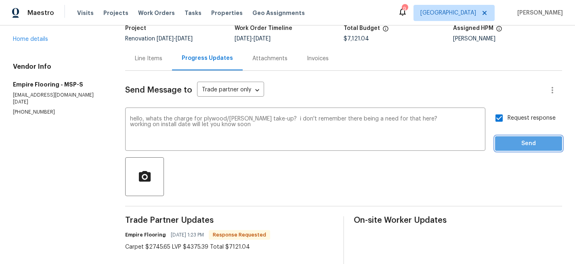
click at [542, 142] on span "Send" at bounding box center [529, 144] width 54 height 10
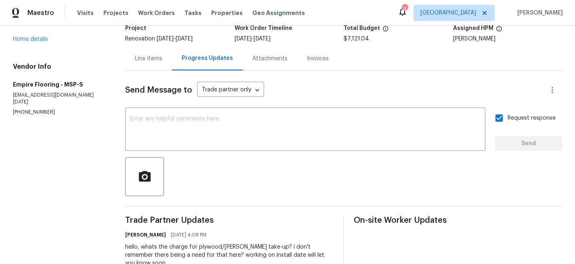
click at [33, 34] on div "573 Kayla Ln Hanover, MN 55341 Home details" at bounding box center [59, 20] width 93 height 45
click at [33, 36] on link "Home details" at bounding box center [30, 39] width 35 height 6
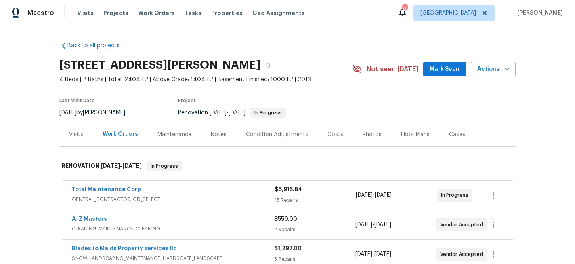
click at [333, 131] on div "Costs" at bounding box center [336, 134] width 16 height 8
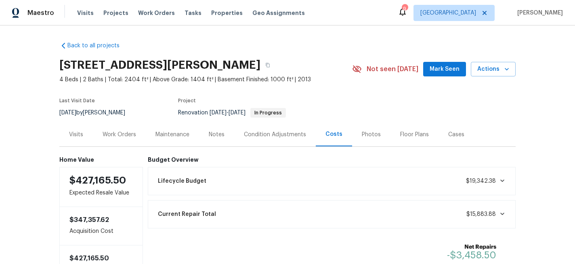
scroll to position [53, 0]
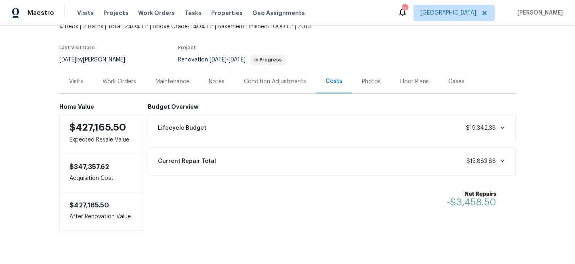
click at [217, 79] on div "Notes" at bounding box center [217, 82] width 16 height 8
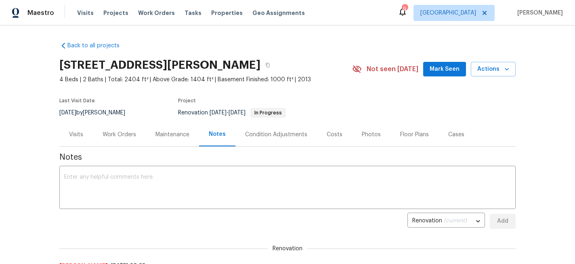
click at [279, 136] on div "Condition Adjustments" at bounding box center [276, 134] width 62 height 8
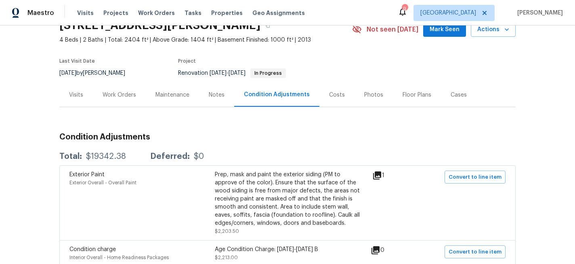
scroll to position [46, 0]
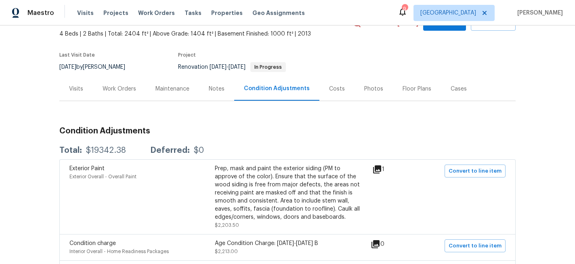
click at [336, 88] on div "Costs" at bounding box center [337, 89] width 16 height 8
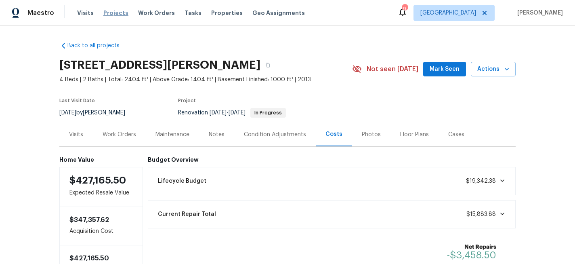
click at [117, 13] on span "Projects" at bounding box center [115, 13] width 25 height 8
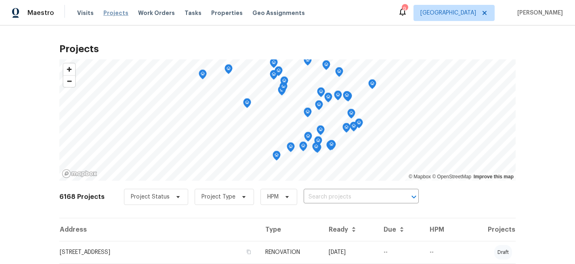
click at [111, 12] on span "Projects" at bounding box center [115, 13] width 25 height 8
click at [332, 196] on input "text" at bounding box center [350, 197] width 93 height 13
type input "8000"
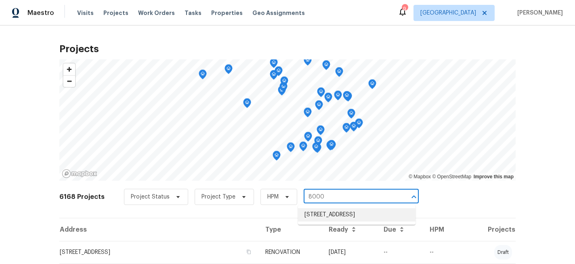
click at [333, 214] on li "[STREET_ADDRESS]" at bounding box center [357, 214] width 118 height 13
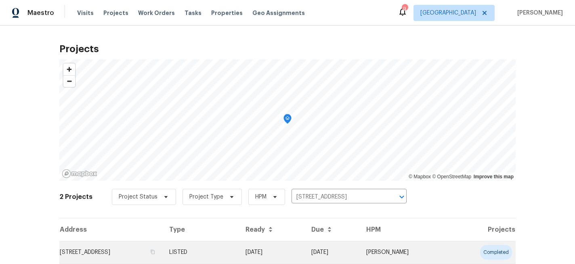
click at [136, 254] on td "[STREET_ADDRESS]" at bounding box center [110, 252] width 103 height 23
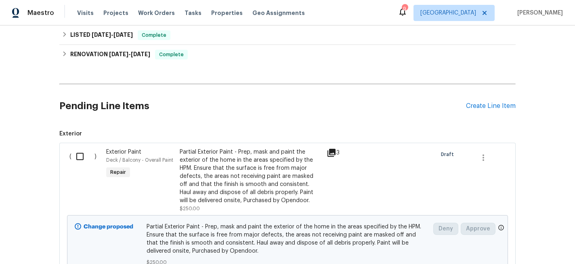
scroll to position [127, 0]
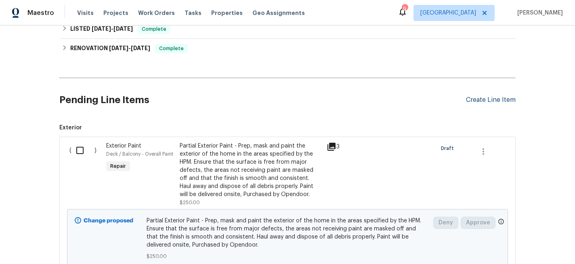
click at [485, 97] on div "Create Line Item" at bounding box center [491, 100] width 50 height 8
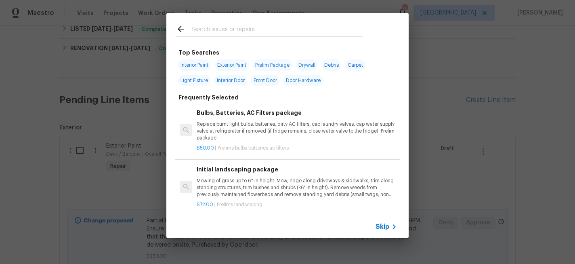
click at [229, 28] on input "text" at bounding box center [276, 30] width 171 height 12
click at [198, 65] on span "Interior Paint" at bounding box center [194, 64] width 33 height 11
type input "Interior Paint"
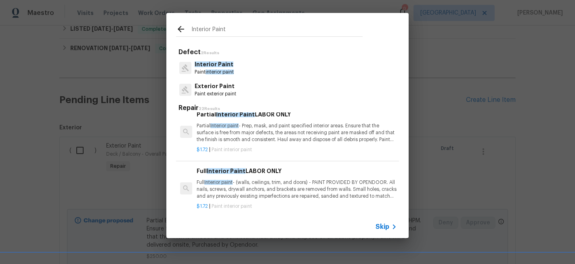
scroll to position [0, 0]
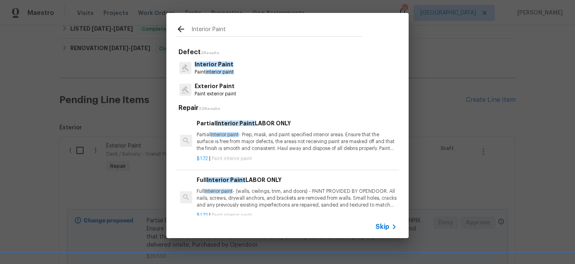
click at [236, 142] on p "Partial Interior paint - Prep, mask, and paint specified interior areas. Ensure…" at bounding box center [297, 141] width 200 height 21
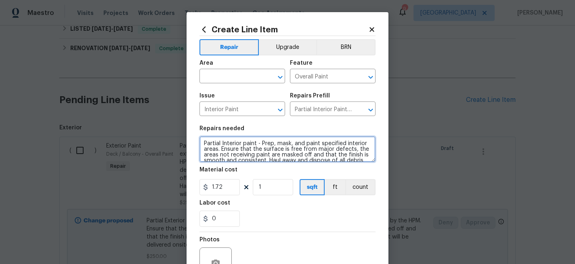
click at [212, 145] on textarea "Partial Interior paint - Prep, mask, and paint specified interior areas. Ensure…" at bounding box center [288, 149] width 176 height 26
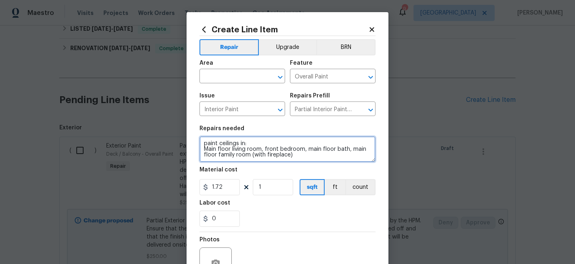
type textarea "paint ceilings in: Main floor living room, front bedroom, main floor bath, main…"
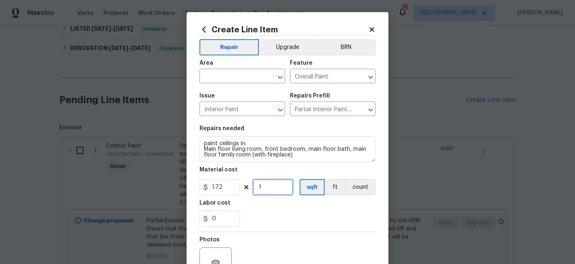
click at [267, 189] on input "1" at bounding box center [273, 187] width 40 height 16
type input "800"
click at [296, 208] on div "Labor cost" at bounding box center [288, 205] width 176 height 11
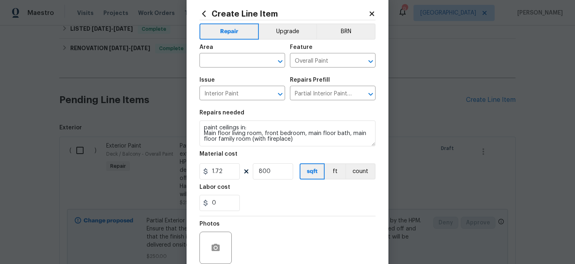
scroll to position [7, 0]
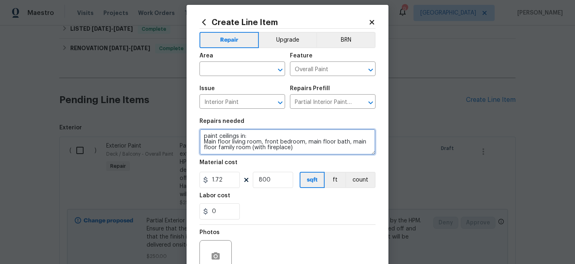
click at [294, 149] on textarea "paint ceilings in: Main floor living room, front bedroom, main floor bath, main…" at bounding box center [288, 142] width 176 height 26
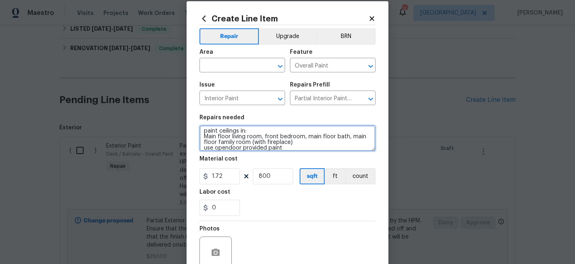
scroll to position [0, 0]
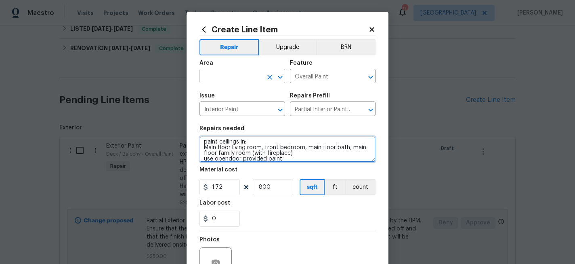
type textarea "paint ceilings in: Main floor living room, front bedroom, main floor bath, main…"
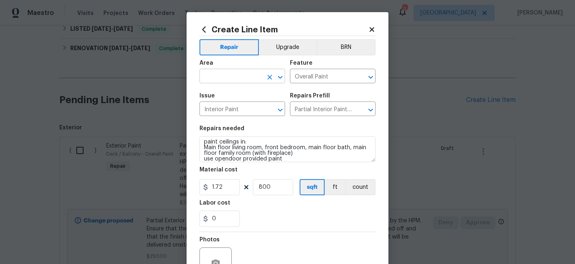
click at [238, 73] on input "text" at bounding box center [231, 77] width 63 height 13
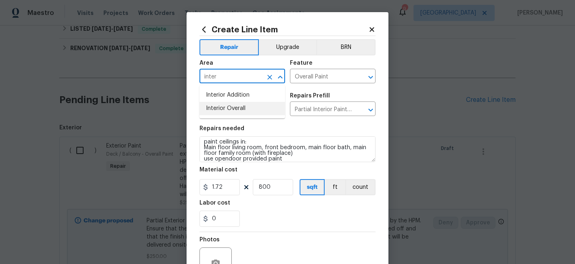
click at [233, 106] on li "Interior Overall" at bounding box center [243, 108] width 86 height 13
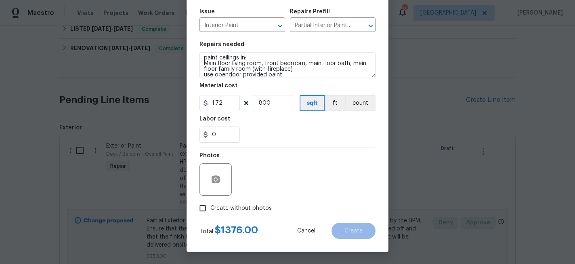
type input "Interior Overall"
click at [241, 208] on span "Create without photos" at bounding box center [240, 208] width 61 height 8
click at [210, 208] on input "Create without photos" at bounding box center [202, 207] width 15 height 15
checkbox input "true"
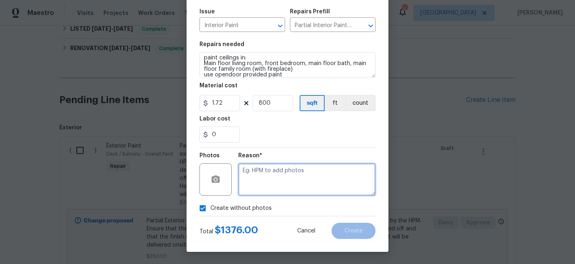
click at [267, 186] on textarea at bounding box center [306, 179] width 137 height 32
type textarea "x"
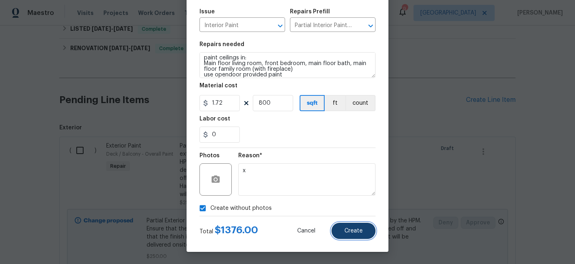
click at [348, 229] on span "Create" at bounding box center [354, 231] width 18 height 6
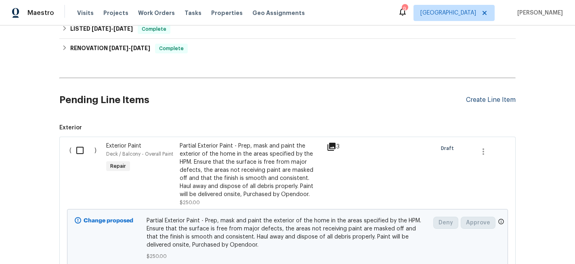
click at [485, 101] on div "Create Line Item" at bounding box center [491, 100] width 50 height 8
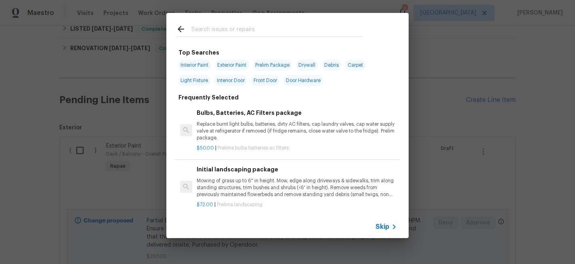
click at [218, 29] on input "text" at bounding box center [276, 30] width 171 height 12
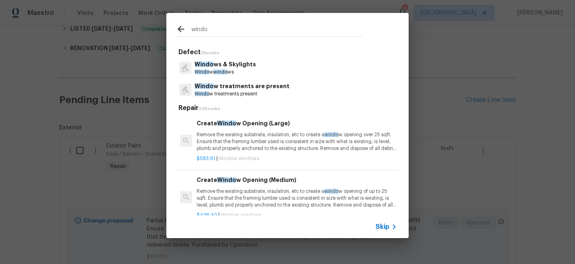
type input "windo"
click at [231, 70] on p "Windo w windo ws" at bounding box center [225, 72] width 61 height 7
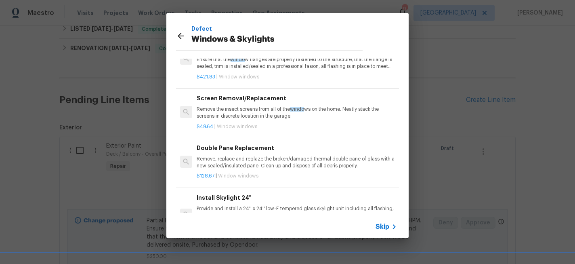
scroll to position [149, 0]
click at [246, 156] on p "Remove, replace and reglaze the broken/damaged thermal double pane of glass wit…" at bounding box center [297, 163] width 200 height 14
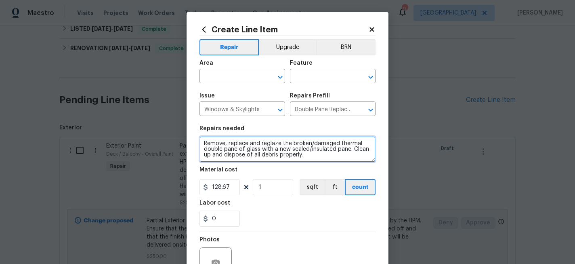
click at [204, 141] on textarea "Remove, replace and reglaze the broken/damaged thermal double pane of glass wit…" at bounding box center [288, 149] width 176 height 26
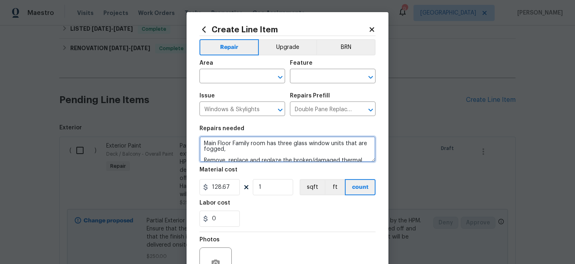
scroll to position [2, 0]
click at [231, 147] on textarea "Main Floor Family room has three glass window units that are fogged, Remove, re…" at bounding box center [288, 149] width 176 height 26
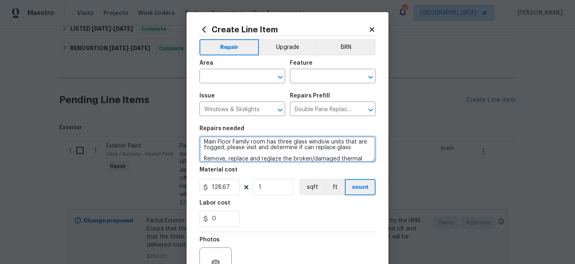
scroll to position [17, 0]
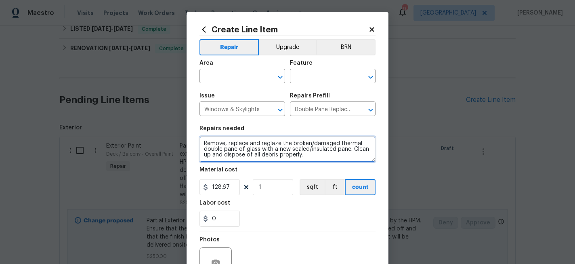
click at [317, 157] on textarea "Main Floor Family room has three glass window units that are fogged, please vis…" at bounding box center [288, 149] width 176 height 26
click at [353, 151] on textarea "Main Floor Family room has three glass window units that are fogged, please vis…" at bounding box center [288, 149] width 176 height 26
type textarea "Main Floor Family room has three glass window units that are fogged, please vis…"
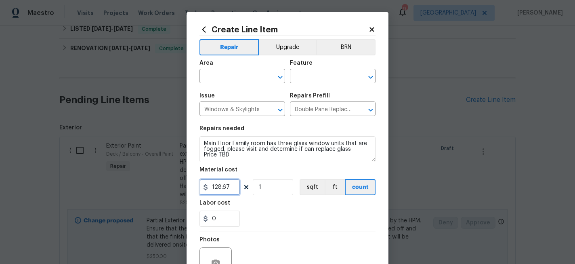
drag, startPoint x: 232, startPoint y: 189, endPoint x: 178, endPoint y: 189, distance: 54.1
click at [178, 189] on div "Create Line Item Repair Upgrade BRN Area ​ Feature ​ Issue Windows & Skylights …" at bounding box center [287, 132] width 575 height 264
type input "200"
type input "3"
click at [259, 212] on div "0" at bounding box center [288, 218] width 176 height 16
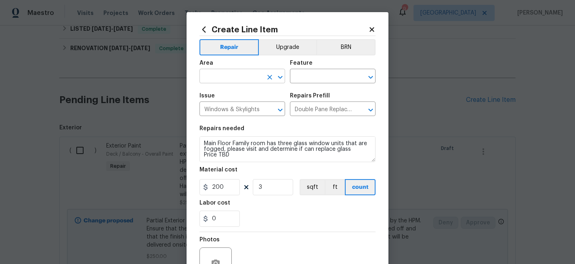
click at [245, 75] on input "text" at bounding box center [231, 77] width 63 height 13
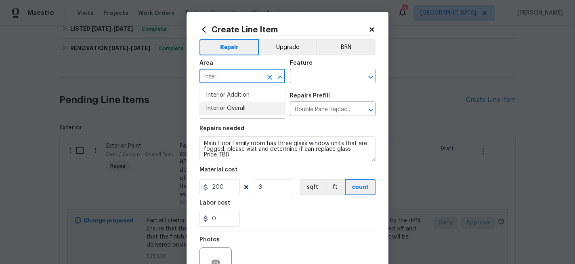
click at [252, 105] on li "Interior Overall" at bounding box center [243, 108] width 86 height 13
type input "Interior Overall"
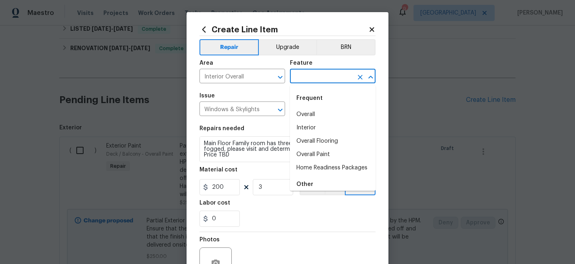
click at [311, 77] on input "text" at bounding box center [321, 77] width 63 height 13
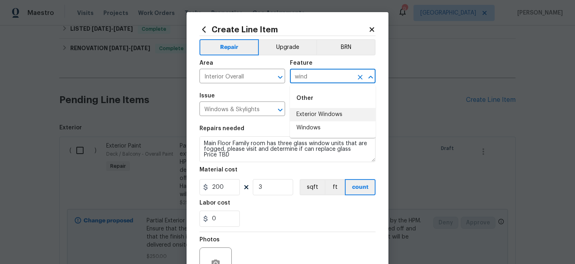
click at [322, 109] on li "Exterior Windows" at bounding box center [333, 114] width 86 height 13
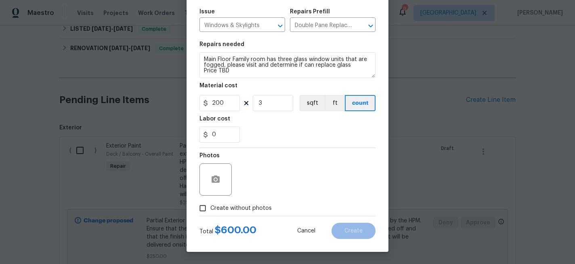
type input "Exterior Windows"
click at [246, 202] on label "Create without photos" at bounding box center [233, 207] width 77 height 15
click at [210, 202] on input "Create without photos" at bounding box center [202, 207] width 15 height 15
checkbox input "true"
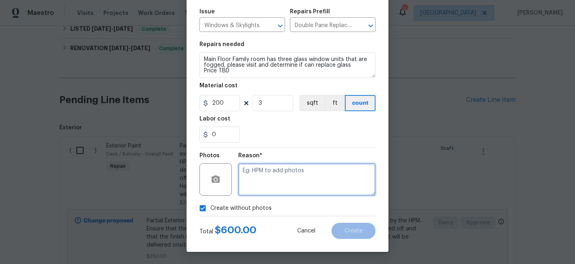
click at [273, 179] on textarea at bounding box center [306, 179] width 137 height 32
type textarea "x"
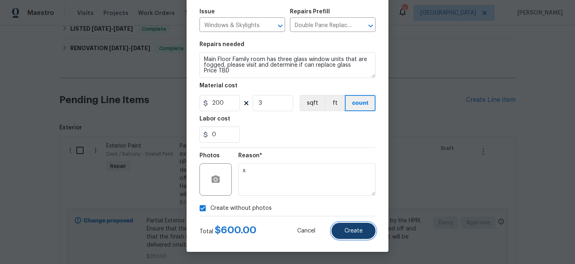
click at [346, 223] on button "Create" at bounding box center [354, 231] width 44 height 16
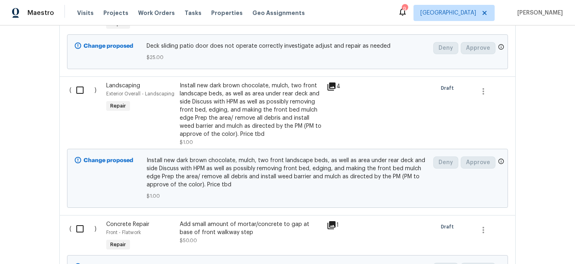
scroll to position [280, 0]
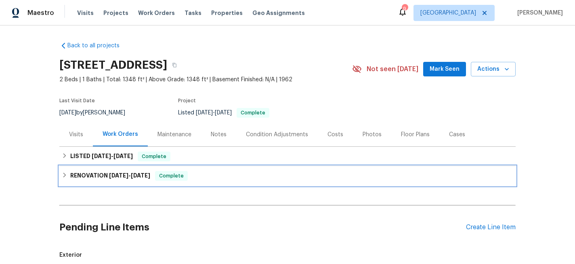
click at [65, 174] on icon at bounding box center [64, 174] width 3 height 5
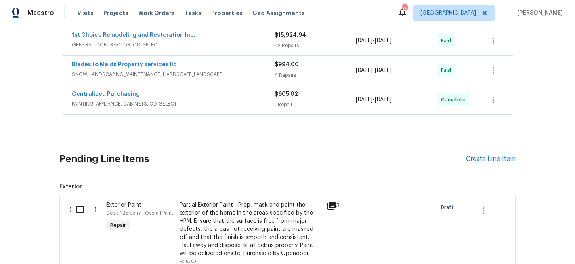
scroll to position [166, 0]
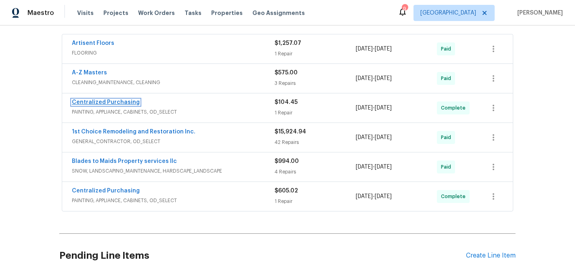
click at [118, 103] on link "Centralized Purchasing" at bounding box center [106, 102] width 68 height 6
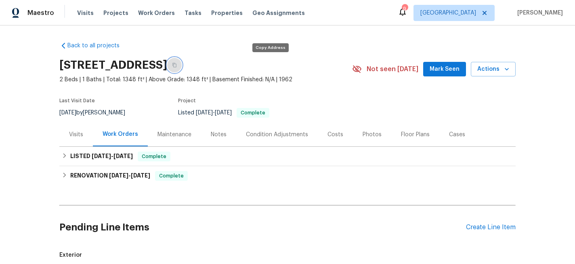
click at [177, 67] on icon "button" at bounding box center [174, 65] width 5 height 5
click at [182, 68] on button "button" at bounding box center [174, 65] width 15 height 15
click at [177, 65] on icon "button" at bounding box center [174, 65] width 5 height 5
click at [409, 137] on div "Floor Plans" at bounding box center [415, 134] width 29 height 8
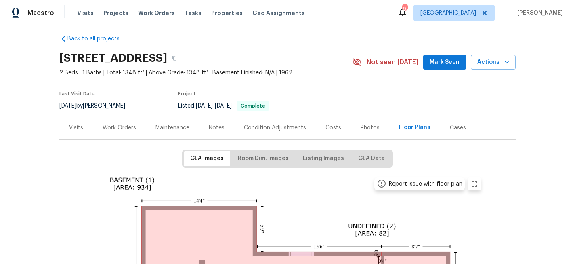
scroll to position [5, 0]
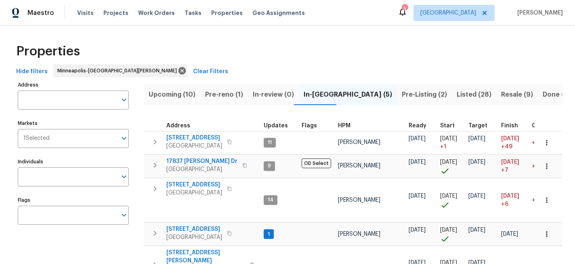
click at [108, 8] on div "Visits Projects Work Orders Tasks Properties Geo Assignments" at bounding box center [196, 13] width 238 height 16
click at [107, 11] on span "Projects" at bounding box center [115, 13] width 25 height 8
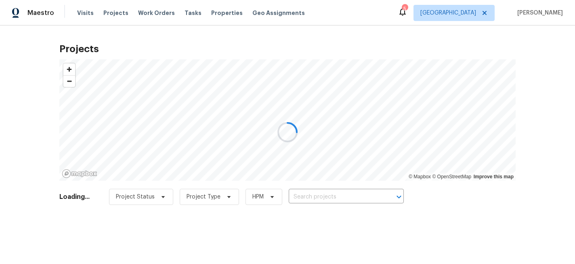
click at [316, 196] on div at bounding box center [287, 132] width 575 height 264
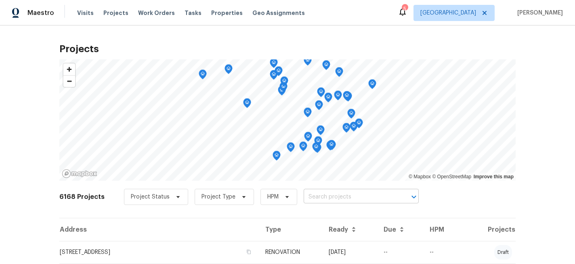
click at [315, 192] on input "text" at bounding box center [350, 197] width 93 height 13
type input "8000"
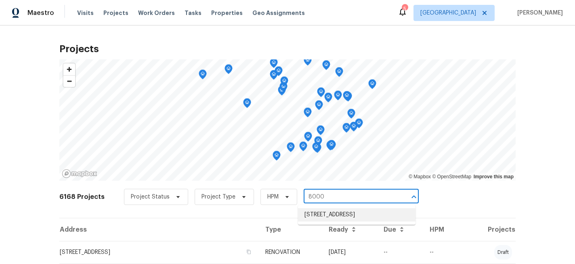
click at [328, 213] on li "[STREET_ADDRESS]" at bounding box center [357, 214] width 118 height 13
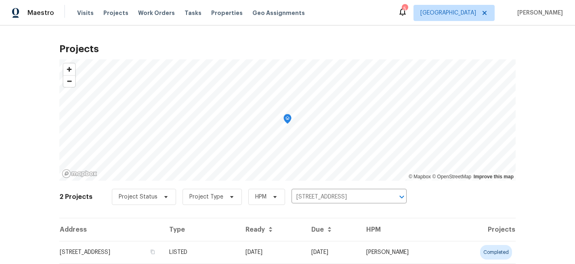
scroll to position [48, 0]
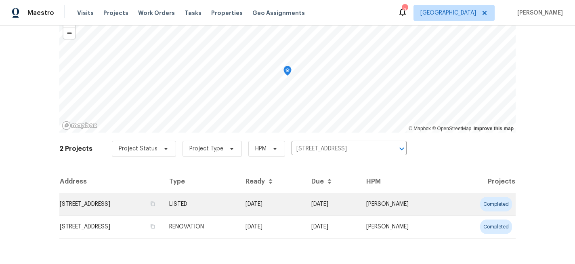
click at [128, 206] on td "[STREET_ADDRESS]" at bounding box center [110, 204] width 103 height 23
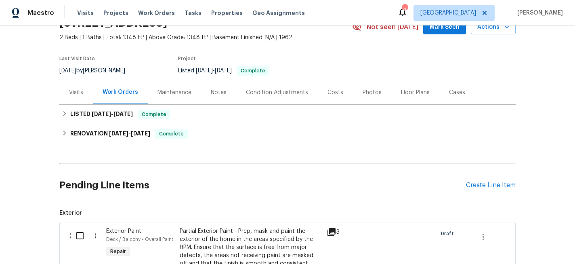
scroll to position [51, 0]
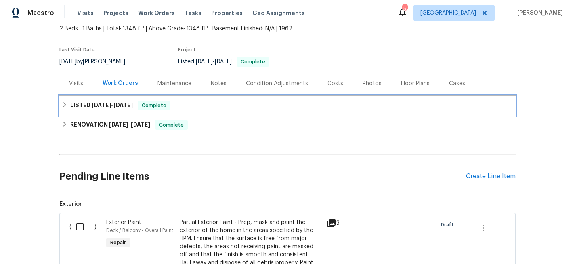
click at [65, 104] on icon at bounding box center [64, 104] width 3 height 5
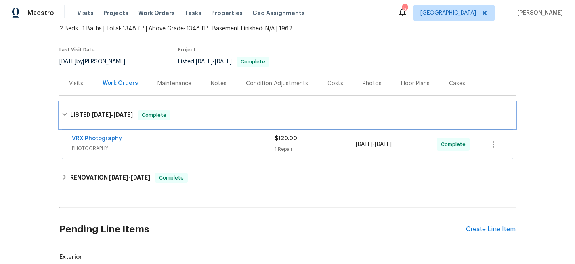
click at [66, 110] on div "LISTED [DATE] - [DATE] Complete" at bounding box center [288, 115] width 452 height 10
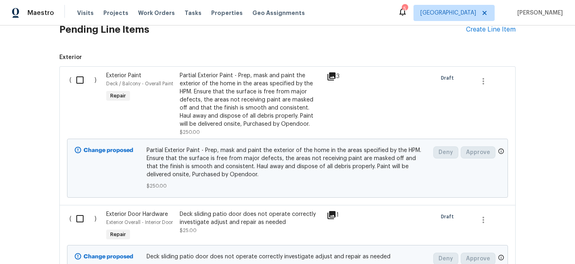
scroll to position [197, 0]
click at [217, 110] on div "Partial Exterior Paint - Prep, mask and paint the exterior of the home in the a…" at bounding box center [251, 100] width 142 height 57
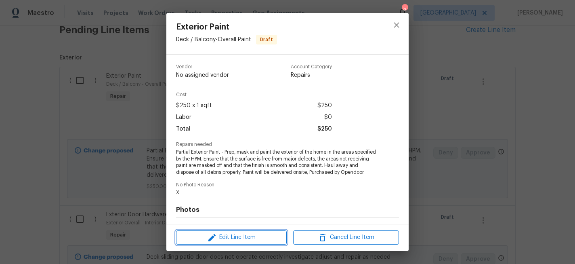
click at [236, 236] on span "Edit Line Item" at bounding box center [232, 237] width 106 height 10
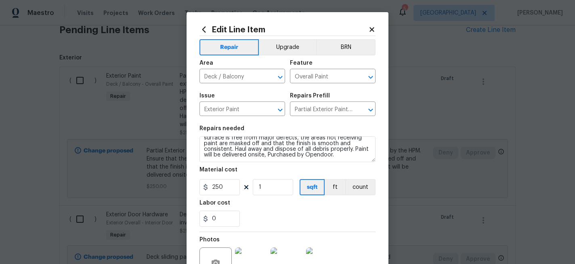
scroll to position [0, 0]
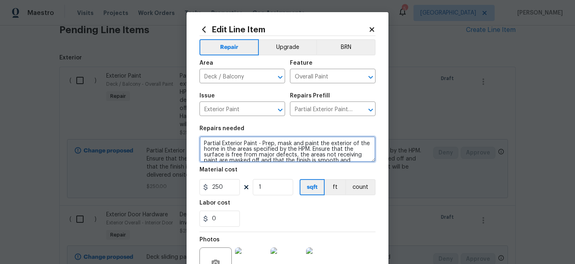
click at [204, 143] on textarea "Partial Exterior Paint - Prep, mask and paint the exterior of the home in the a…" at bounding box center [288, 149] width 176 height 26
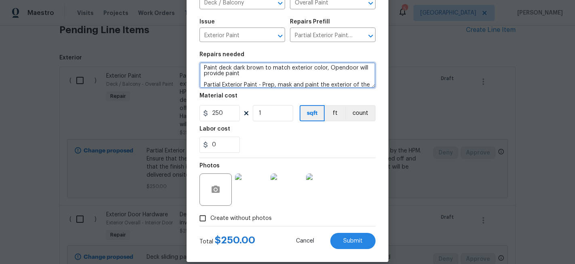
scroll to position [84, 0]
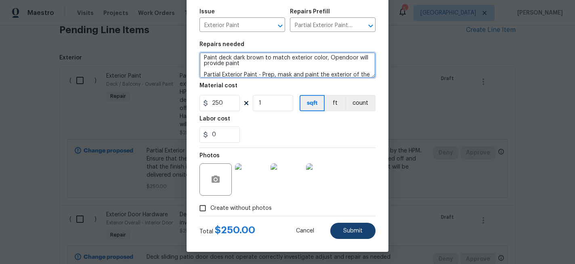
type textarea "Paint deck dark brown to match exterior color, Opendoor will provide paint Part…"
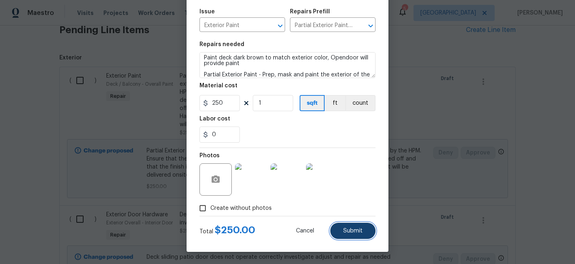
click at [350, 234] on button "Submit" at bounding box center [352, 231] width 45 height 16
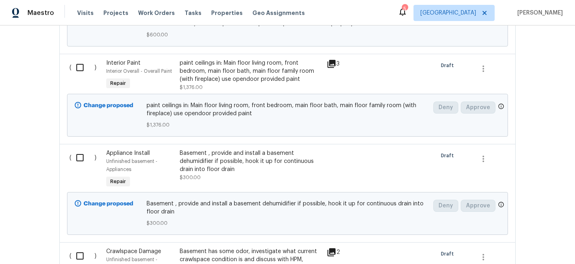
scroll to position [950, 0]
